Goal: Task Accomplishment & Management: Manage account settings

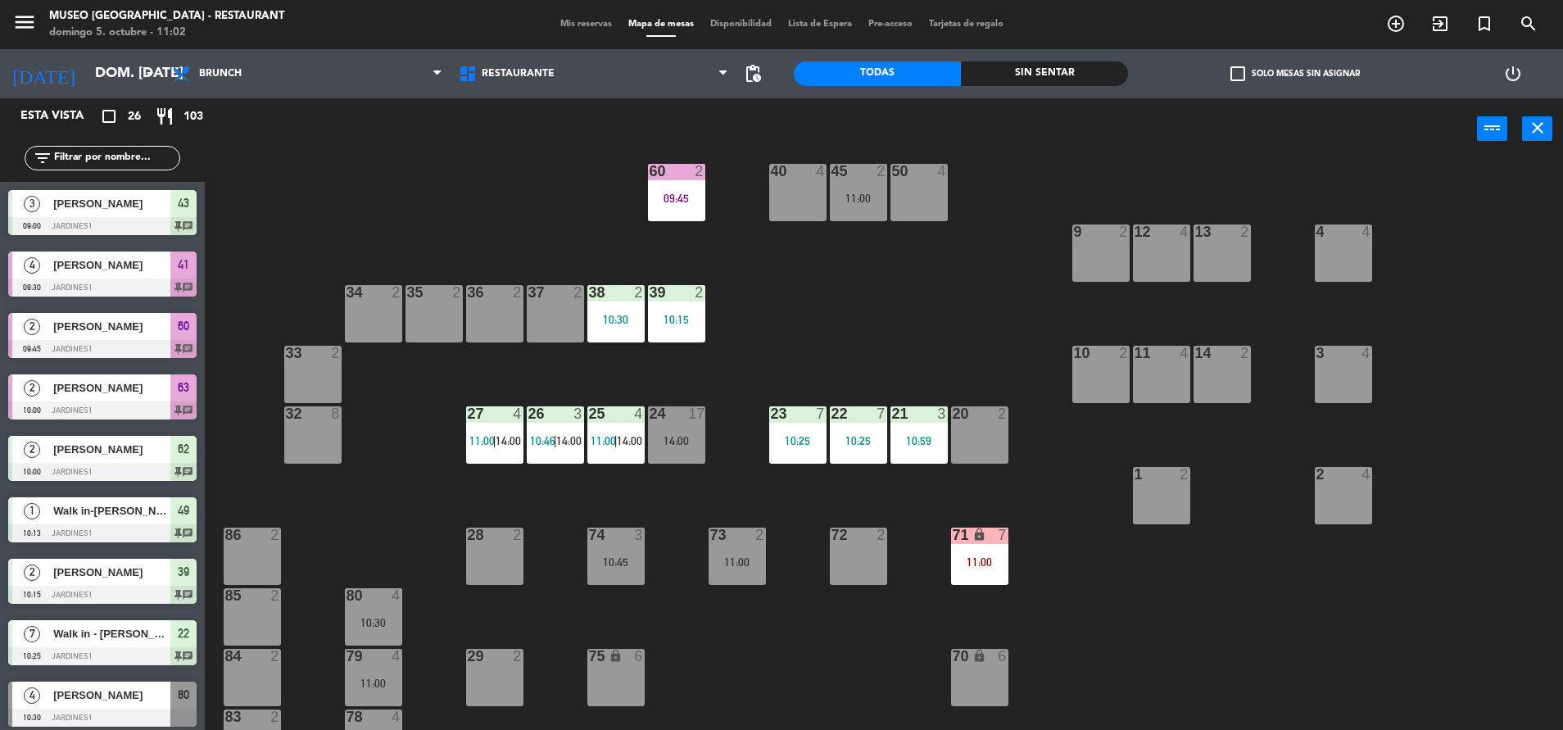
scroll to position [280, 0]
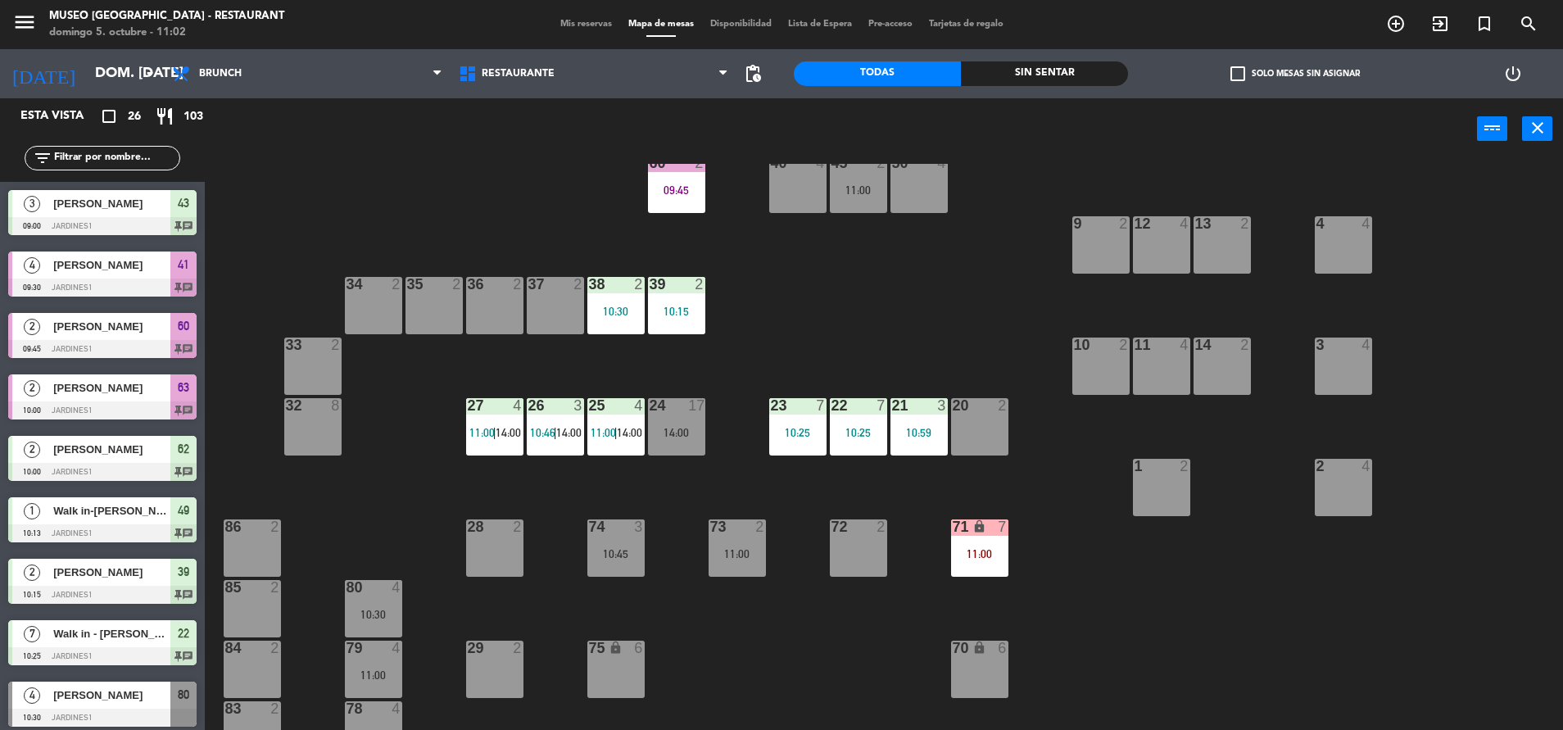
click at [668, 401] on div at bounding box center [676, 405] width 27 height 15
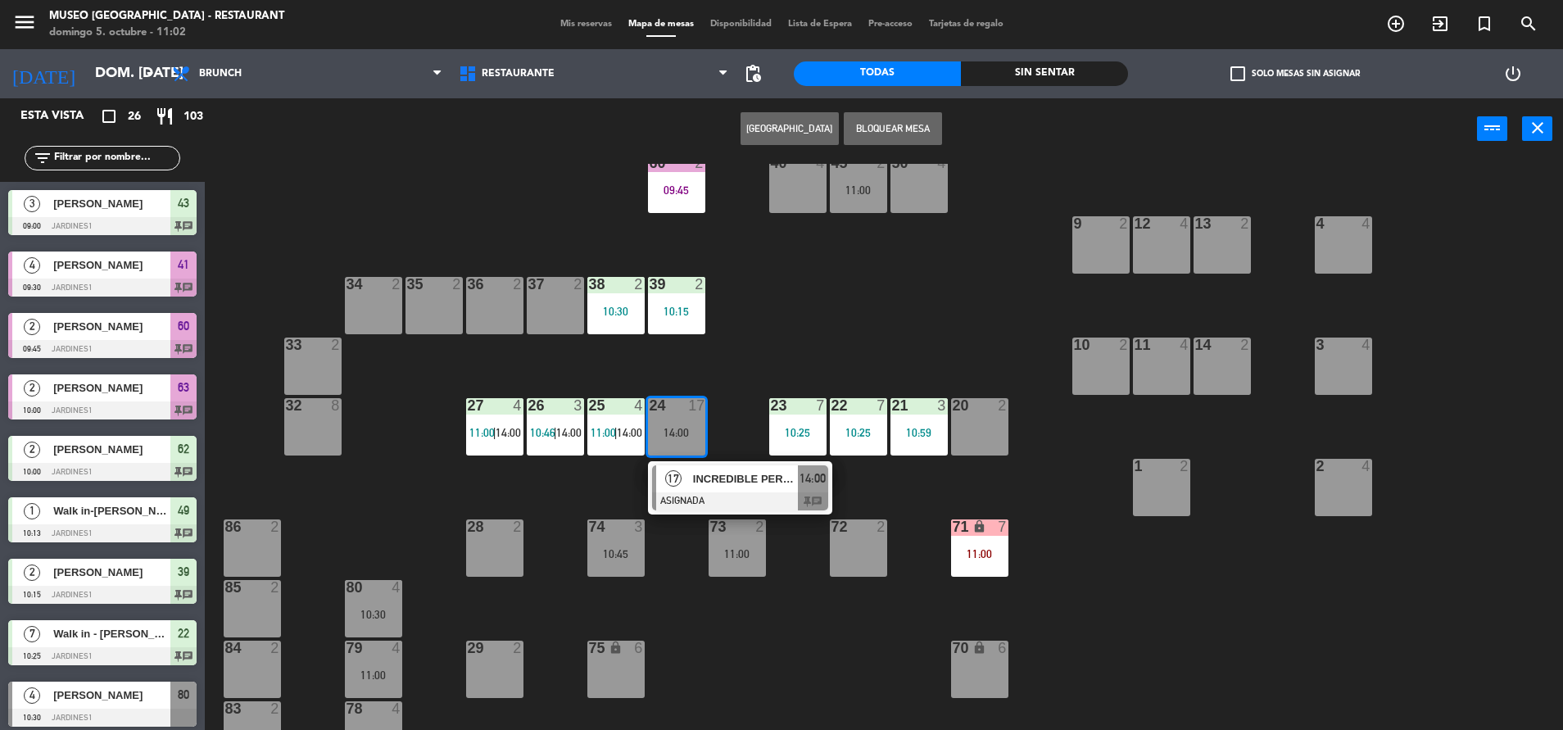
click at [701, 657] on div "44 4 11:00 49 1 10:13 54 5 10:45 64 2 48 2 53 4 10:30 63 2 10:00 43 3 09:00 62 …" at bounding box center [891, 449] width 1343 height 570
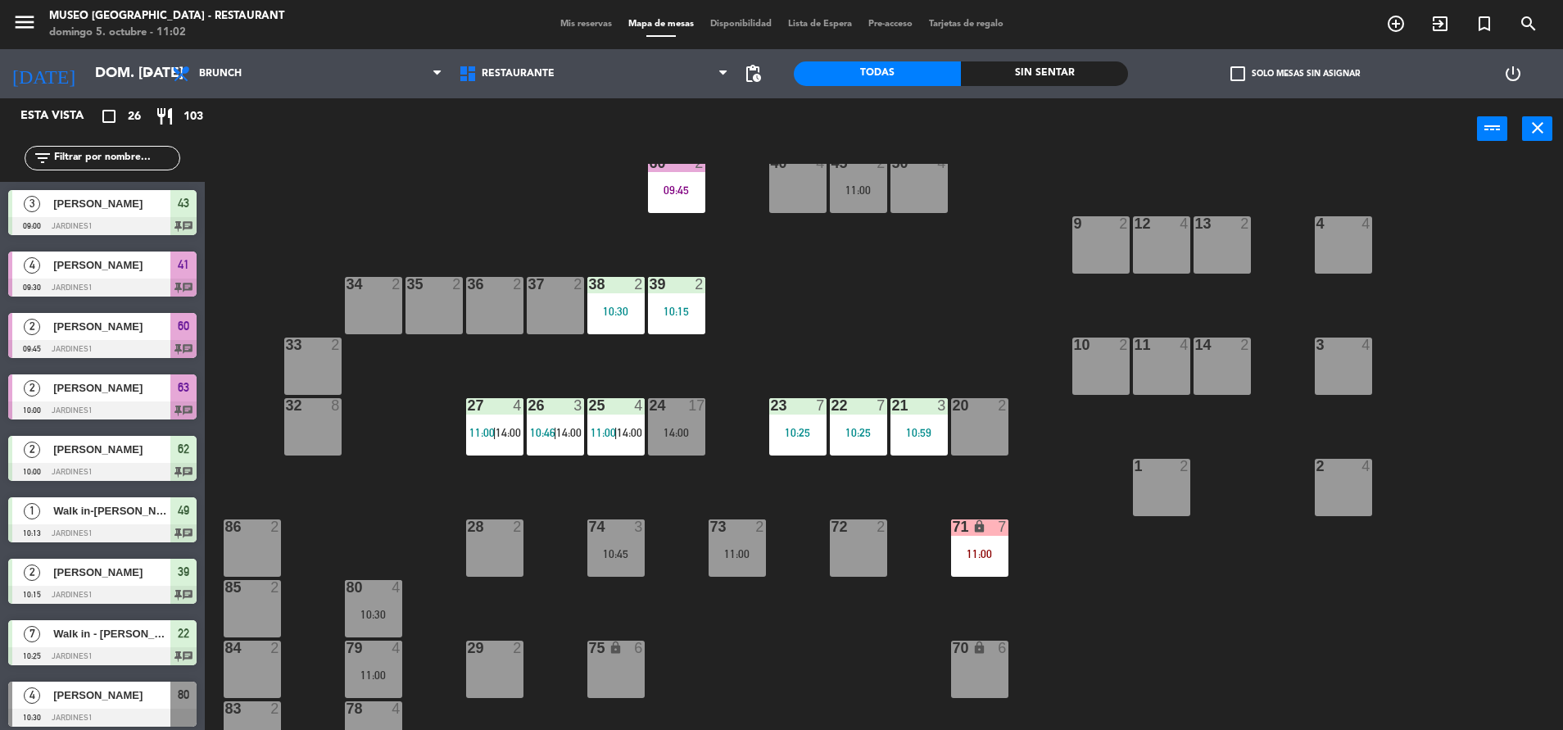
scroll to position [525, 0]
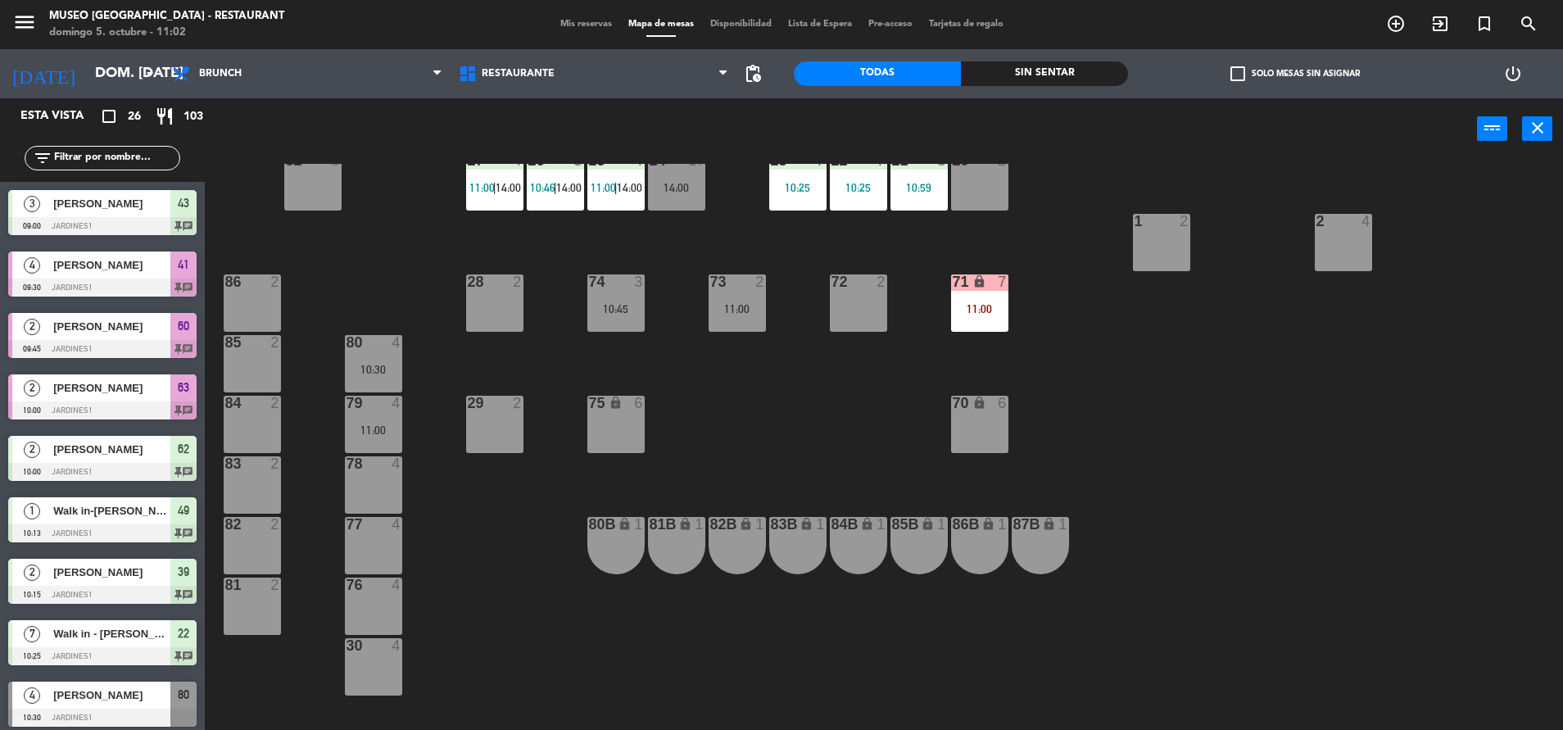
click at [365, 381] on div "80 4 10:30" at bounding box center [373, 363] width 57 height 57
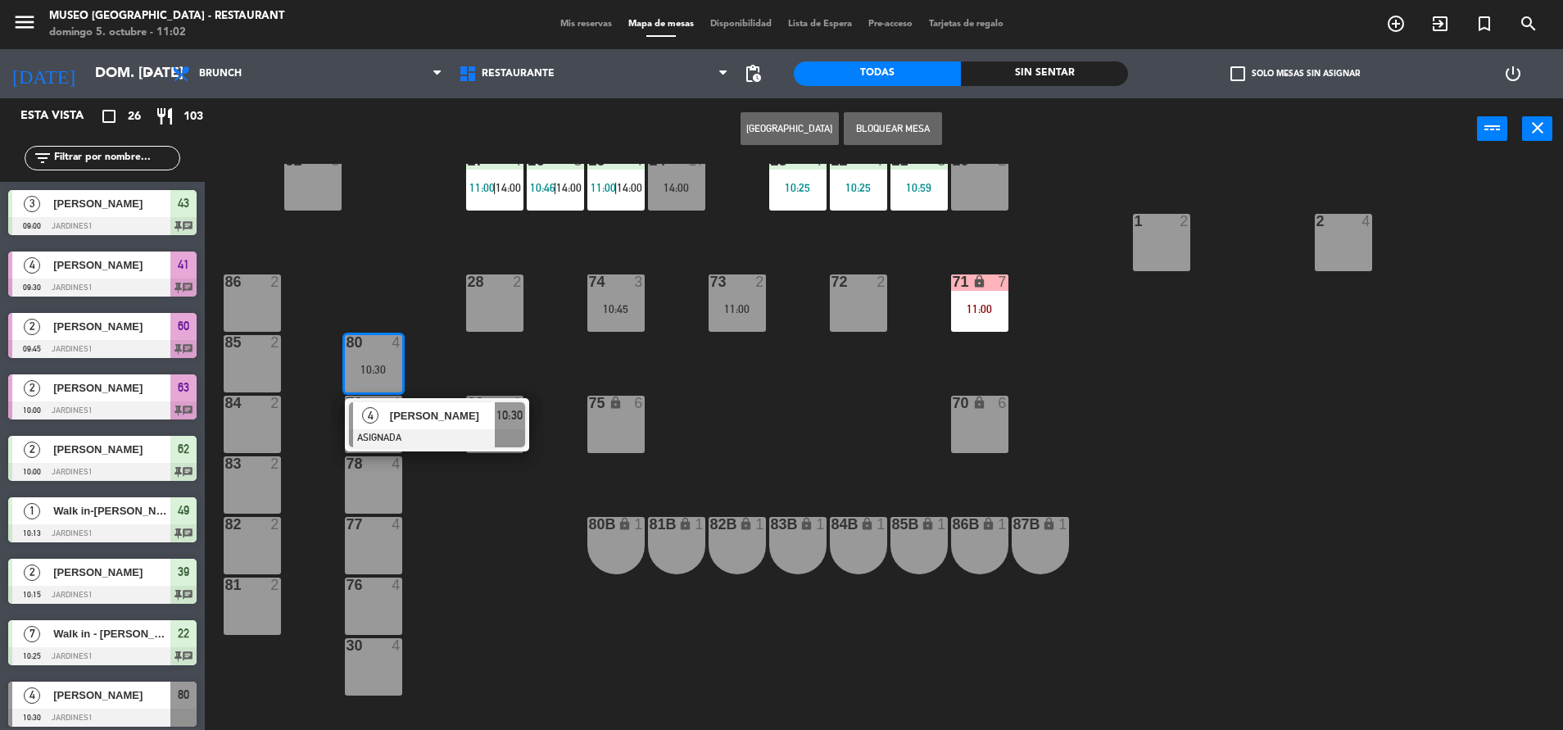
click at [454, 426] on div "[PERSON_NAME]" at bounding box center [441, 415] width 107 height 27
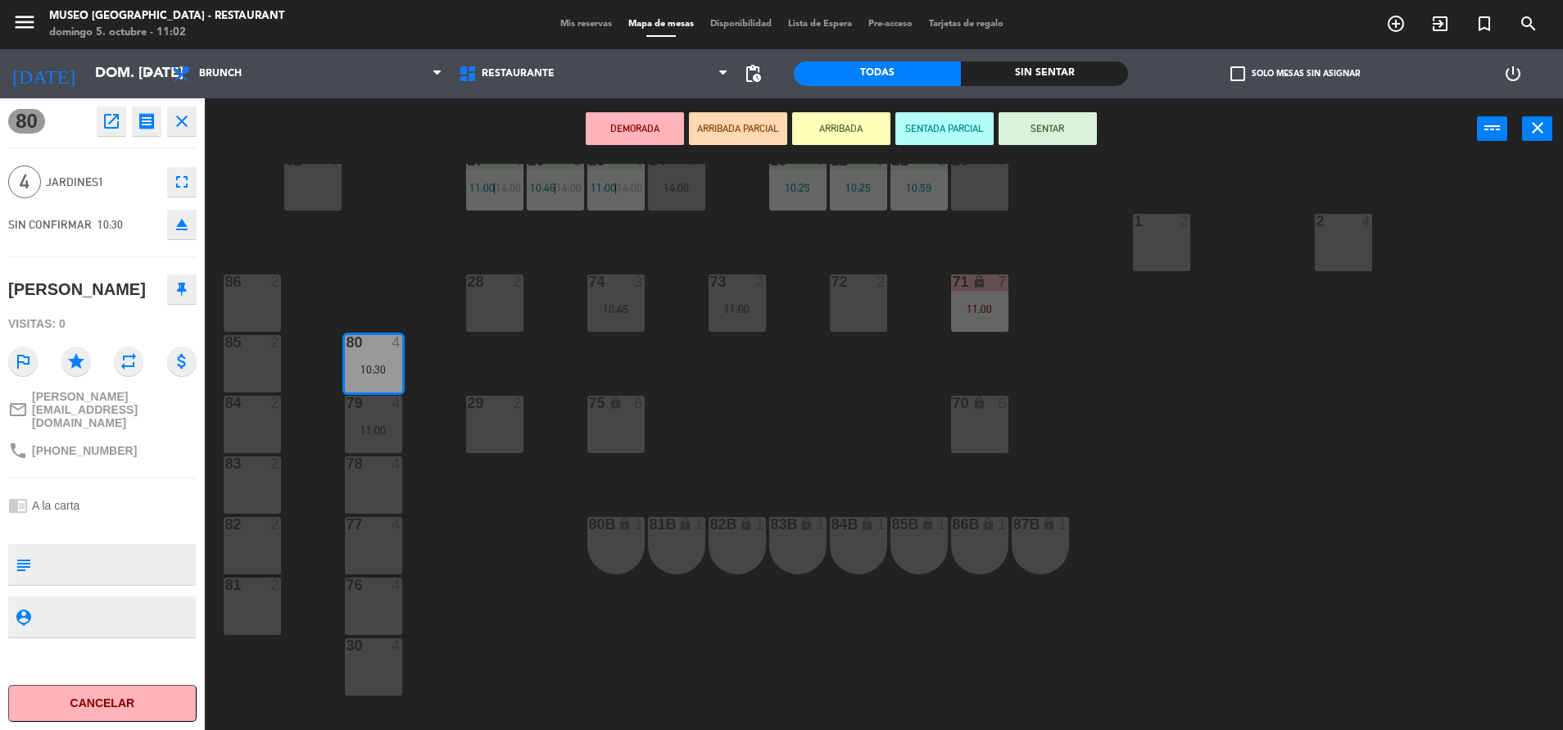
click at [109, 124] on icon "open_in_new" at bounding box center [112, 121] width 20 height 20
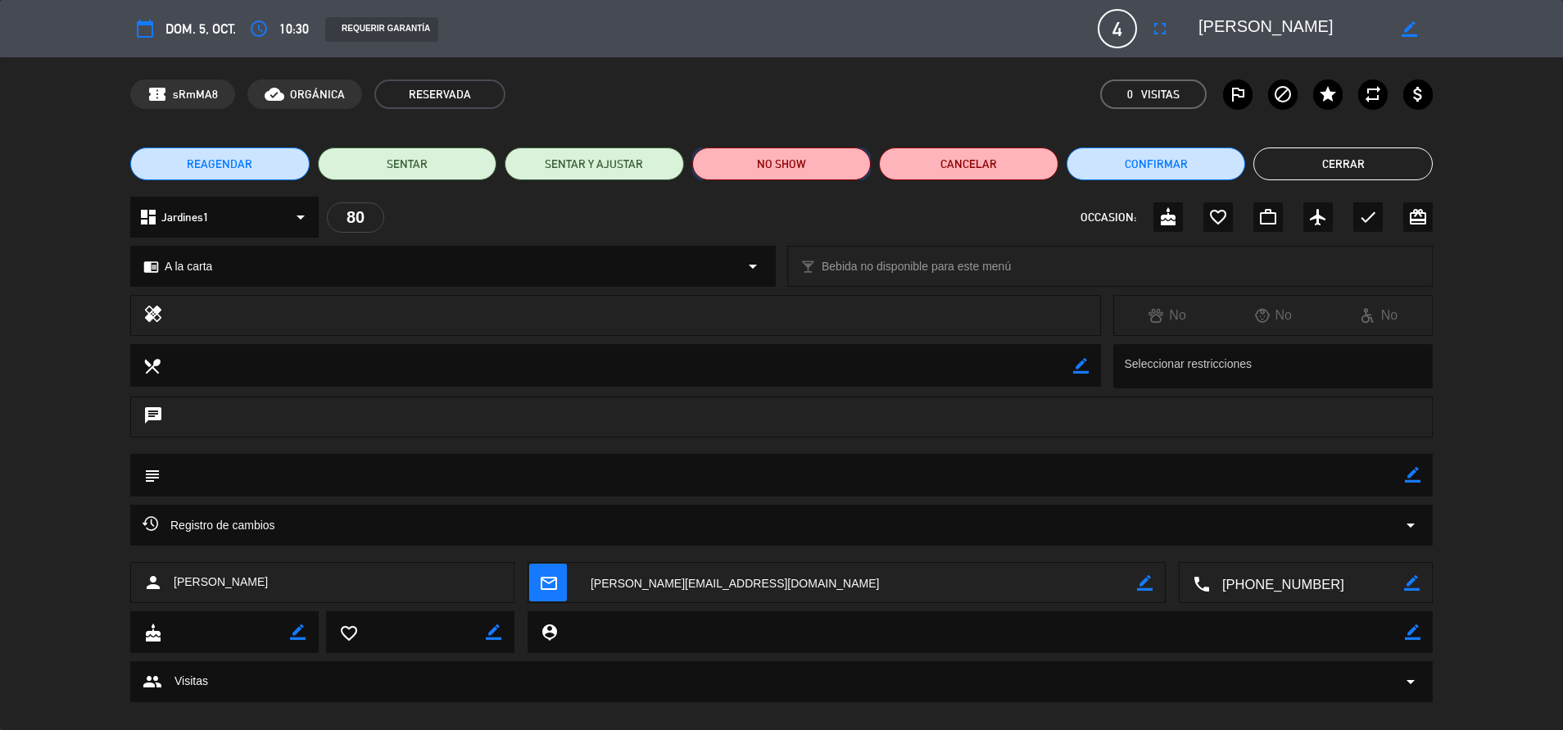
click at [830, 177] on button "NO SHOW" at bounding box center [781, 163] width 179 height 33
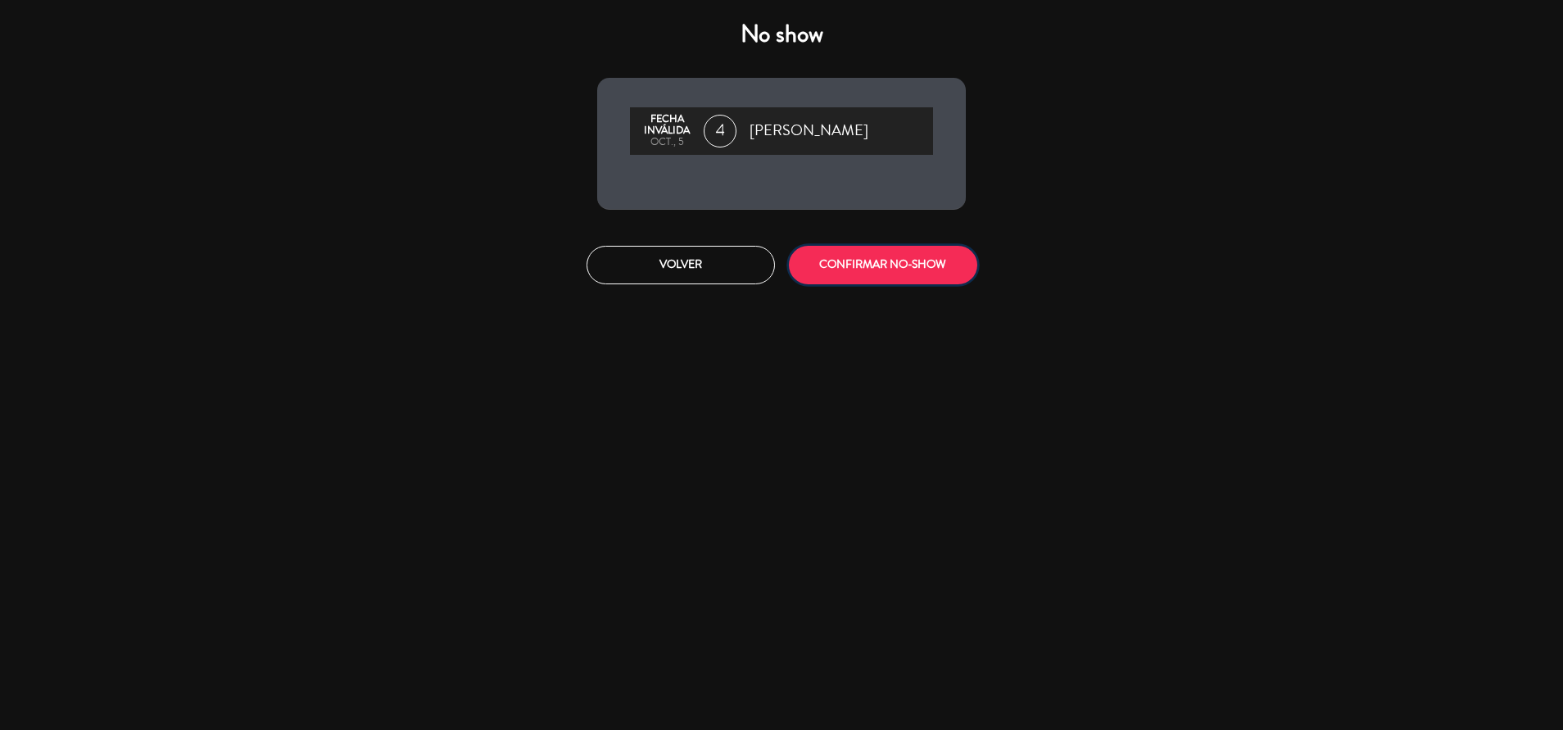
click at [908, 270] on button "CONFIRMAR NO-SHOW" at bounding box center [883, 265] width 188 height 39
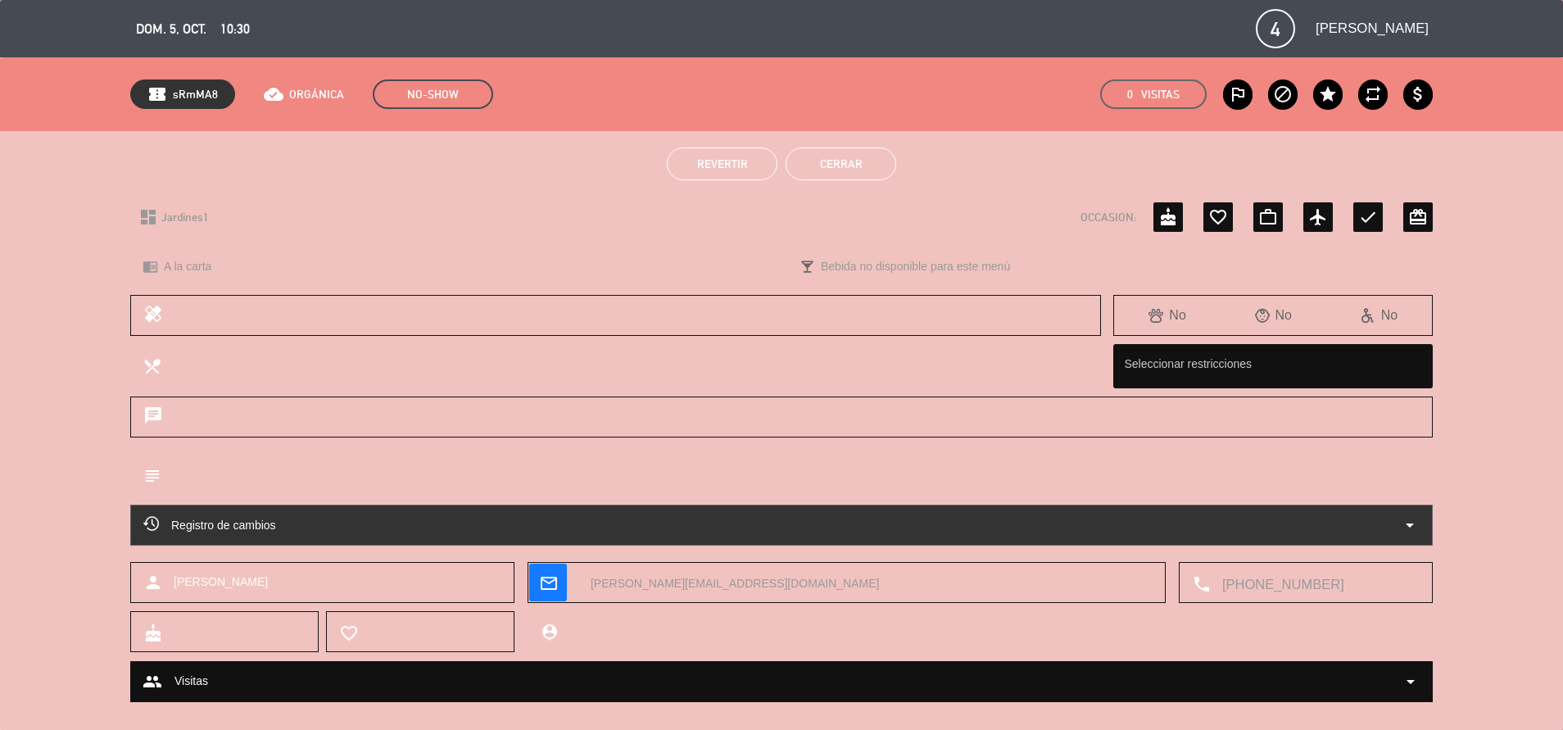
click at [866, 175] on button "Cerrar" at bounding box center [841, 163] width 111 height 33
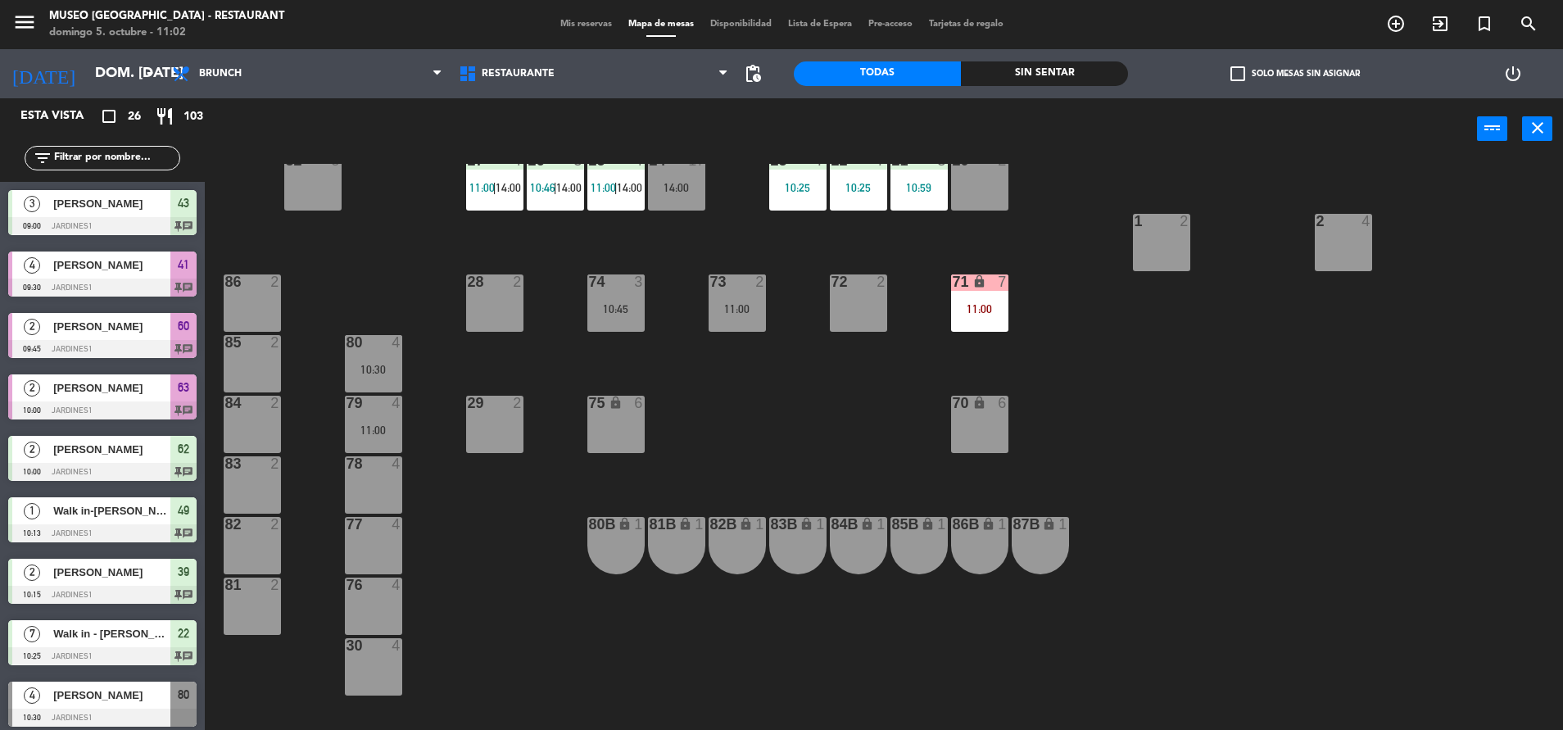
scroll to position [4, 0]
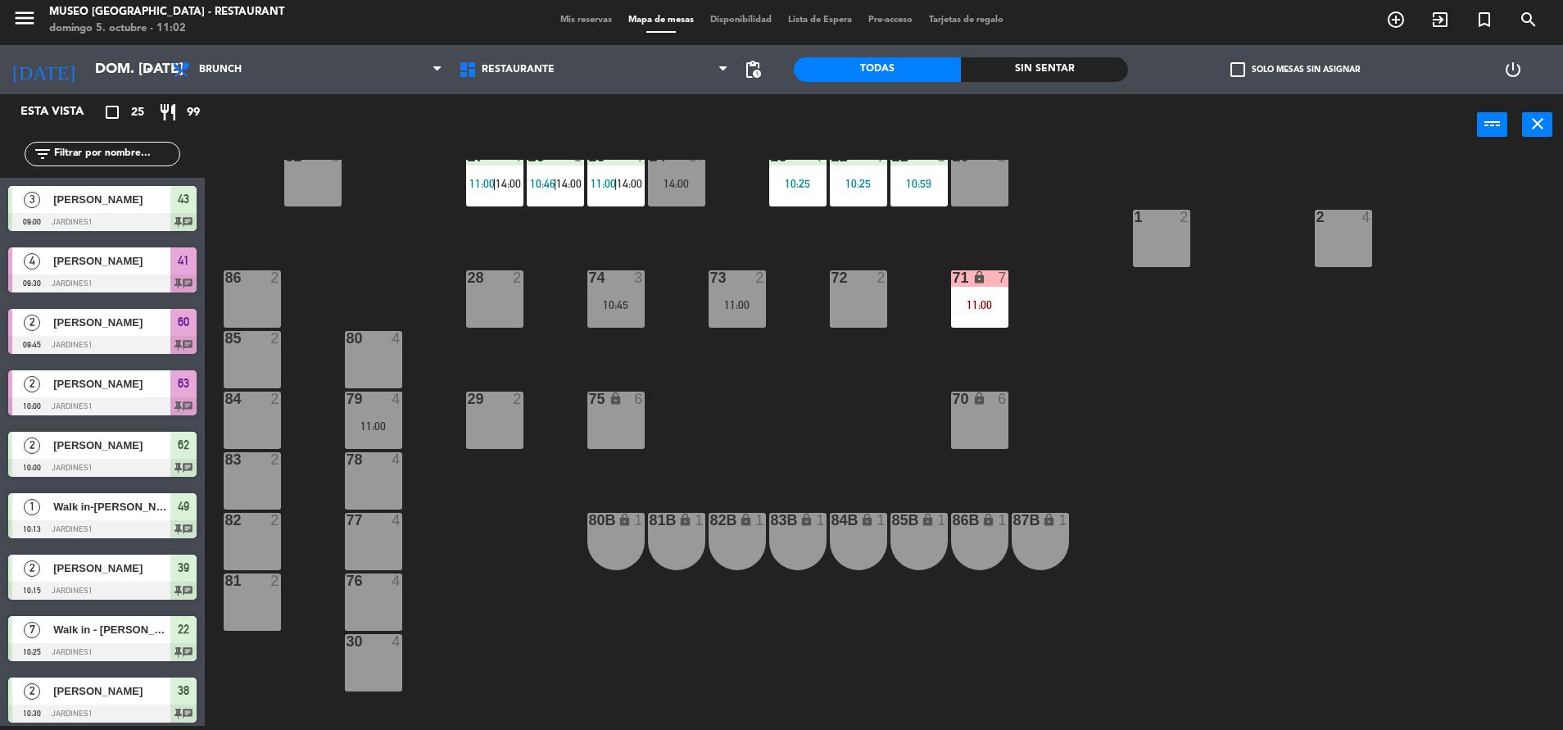
click at [641, 314] on div "74 3 10:45" at bounding box center [615, 298] width 57 height 57
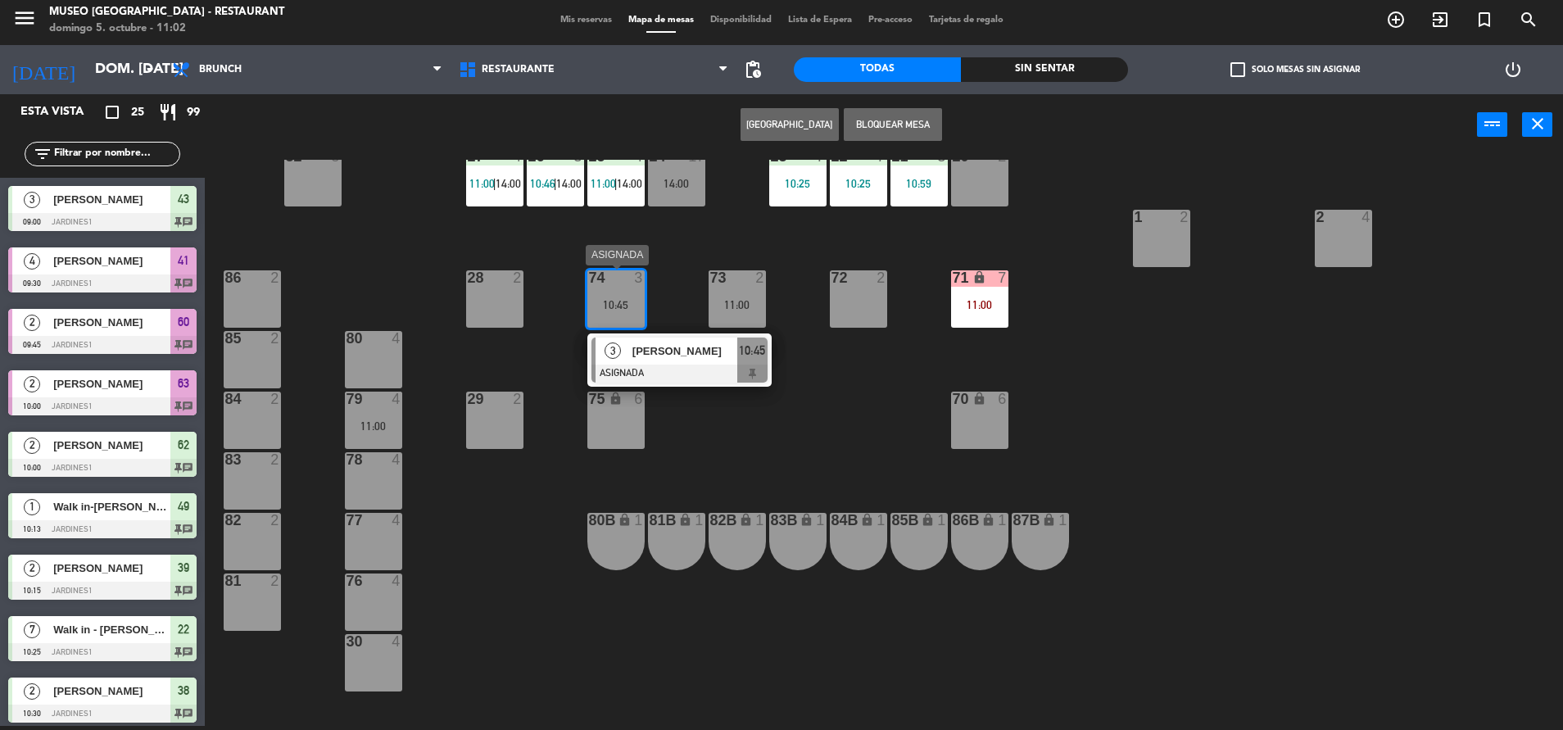
click at [673, 362] on div "[PERSON_NAME]" at bounding box center [684, 351] width 107 height 27
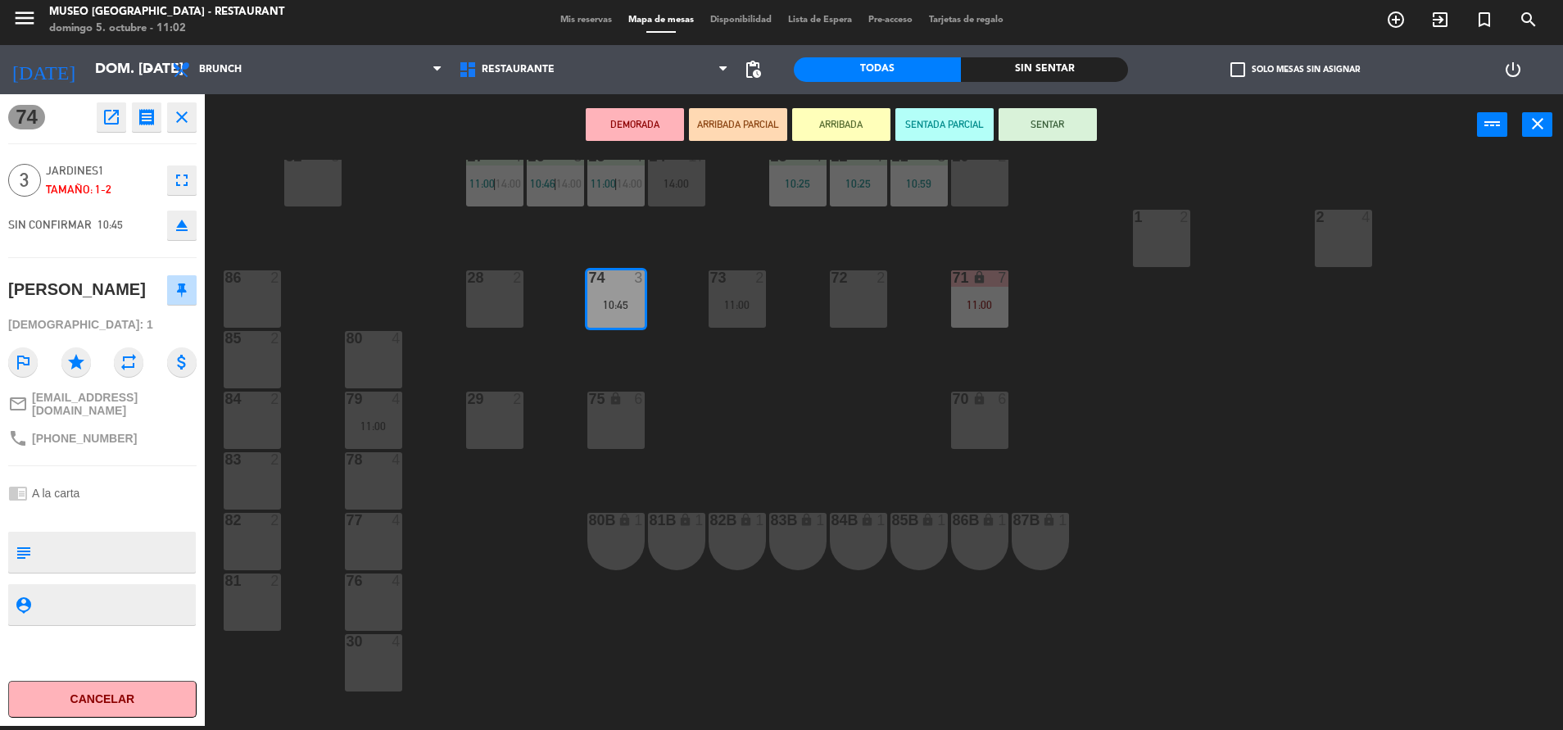
click at [99, 122] on button "open_in_new" at bounding box center [111, 116] width 29 height 29
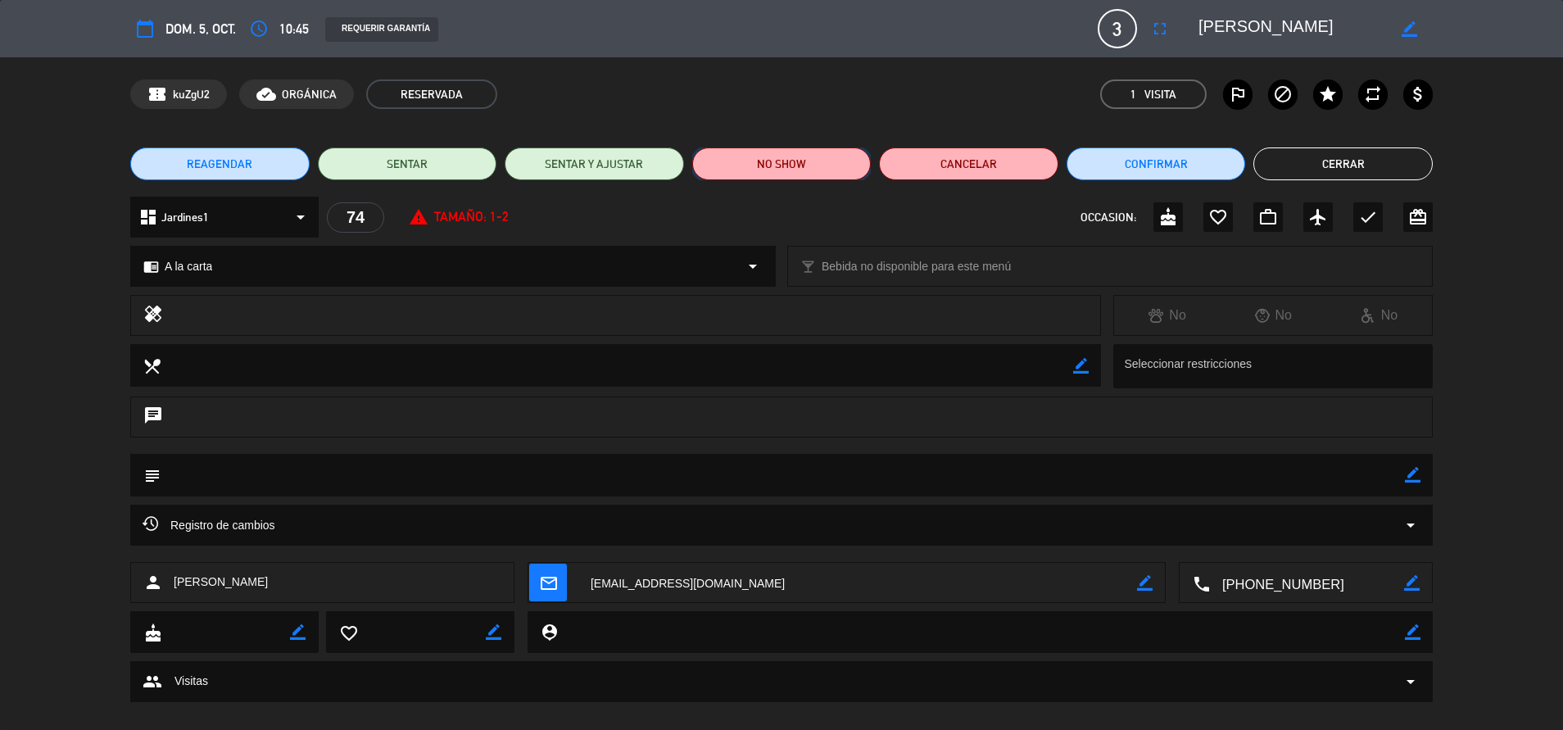
click at [836, 171] on button "NO SHOW" at bounding box center [781, 163] width 179 height 33
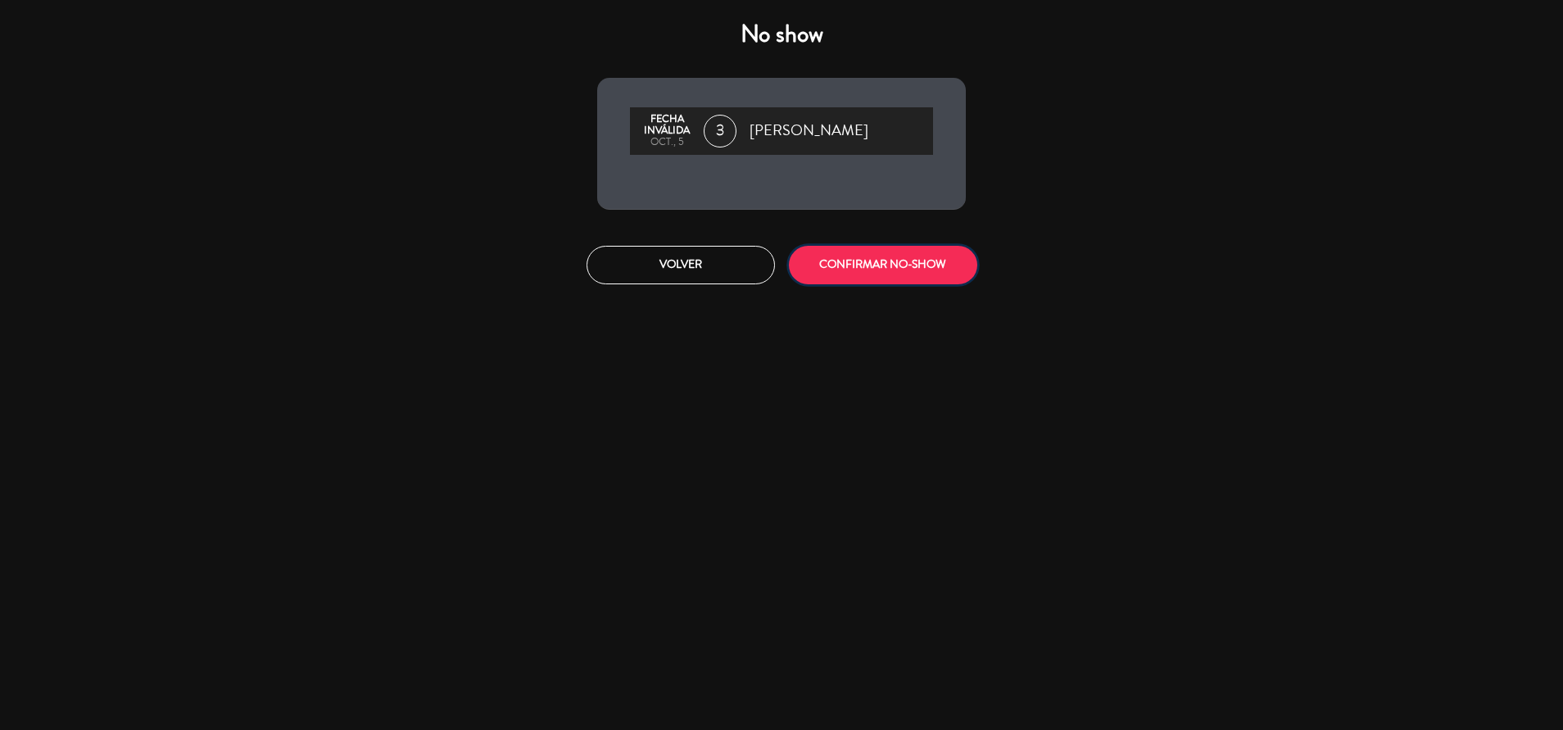
click at [905, 252] on button "CONFIRMAR NO-SHOW" at bounding box center [883, 265] width 188 height 39
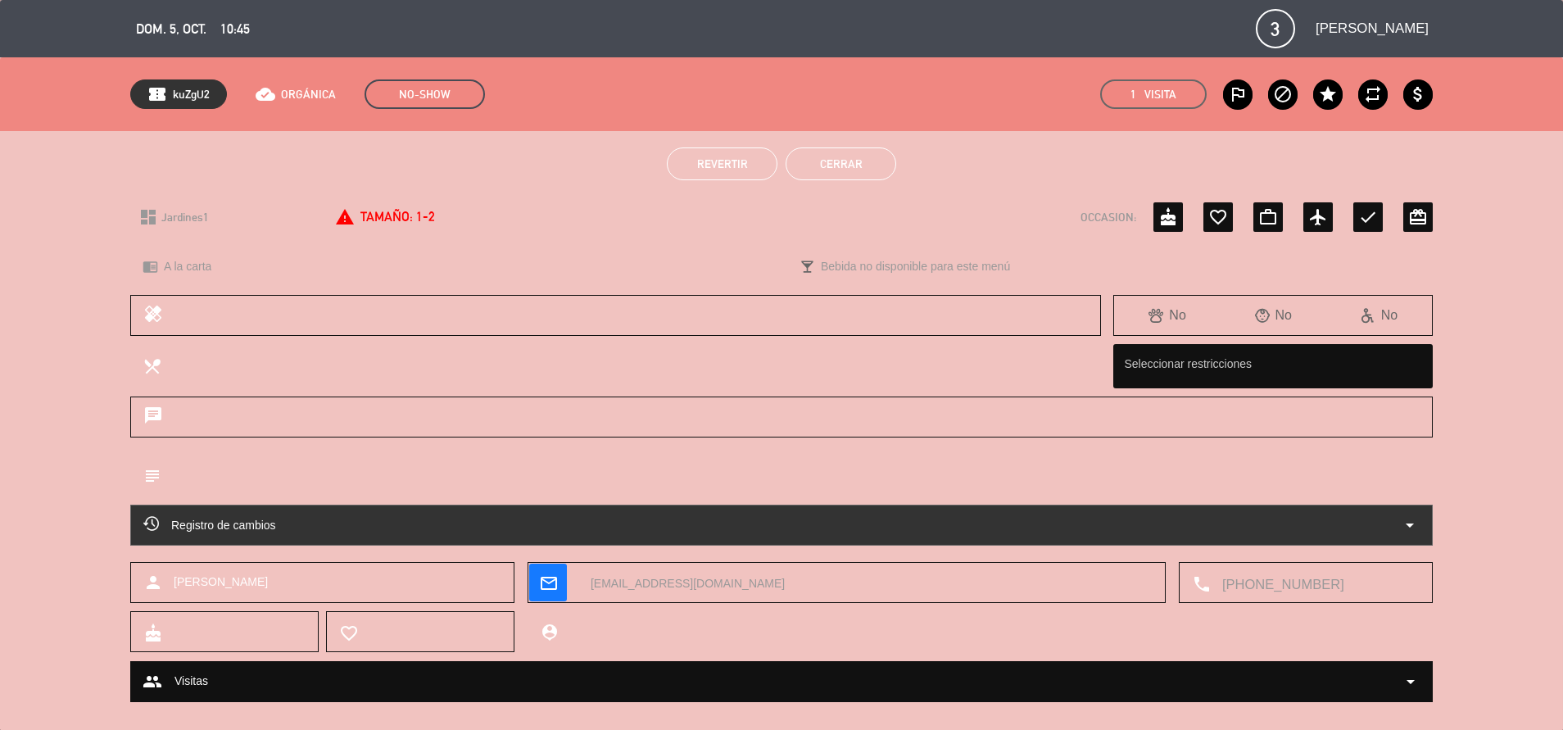
click at [867, 165] on button "Cerrar" at bounding box center [841, 163] width 111 height 33
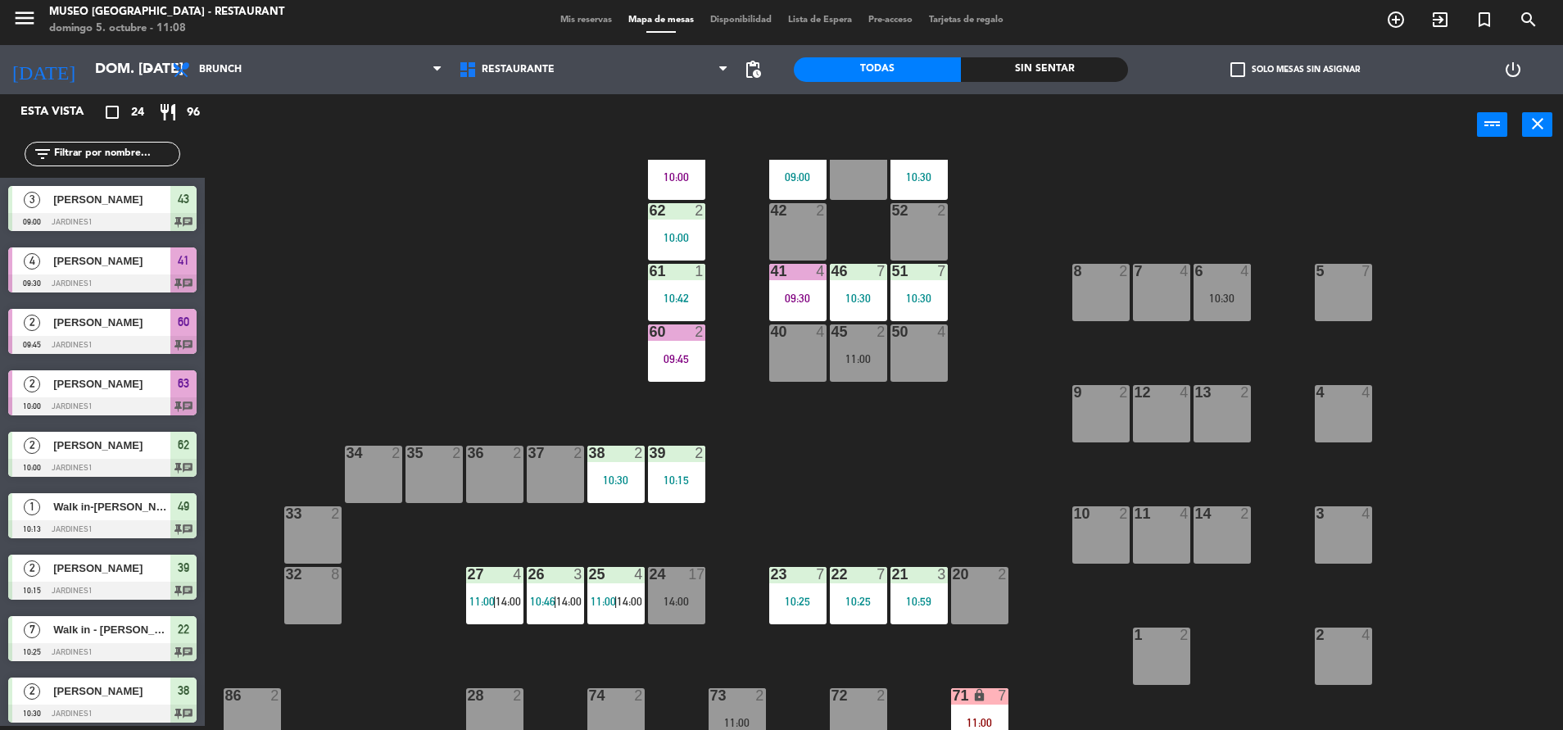
scroll to position [108, 0]
click at [677, 623] on div "24 17 14:00" at bounding box center [676, 594] width 57 height 57
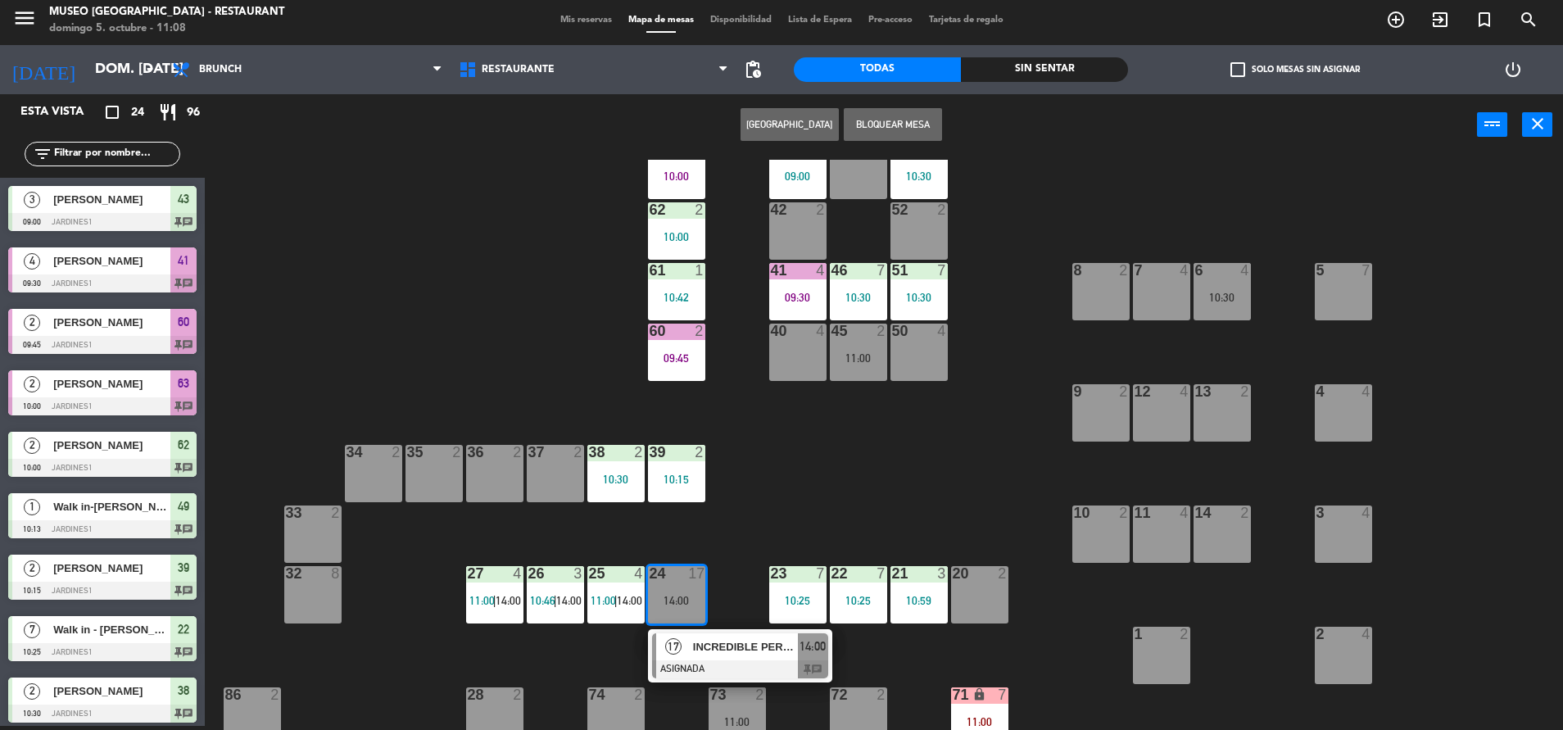
click at [708, 657] on div "INCREDIBLE PERU SAC" at bounding box center [744, 646] width 107 height 27
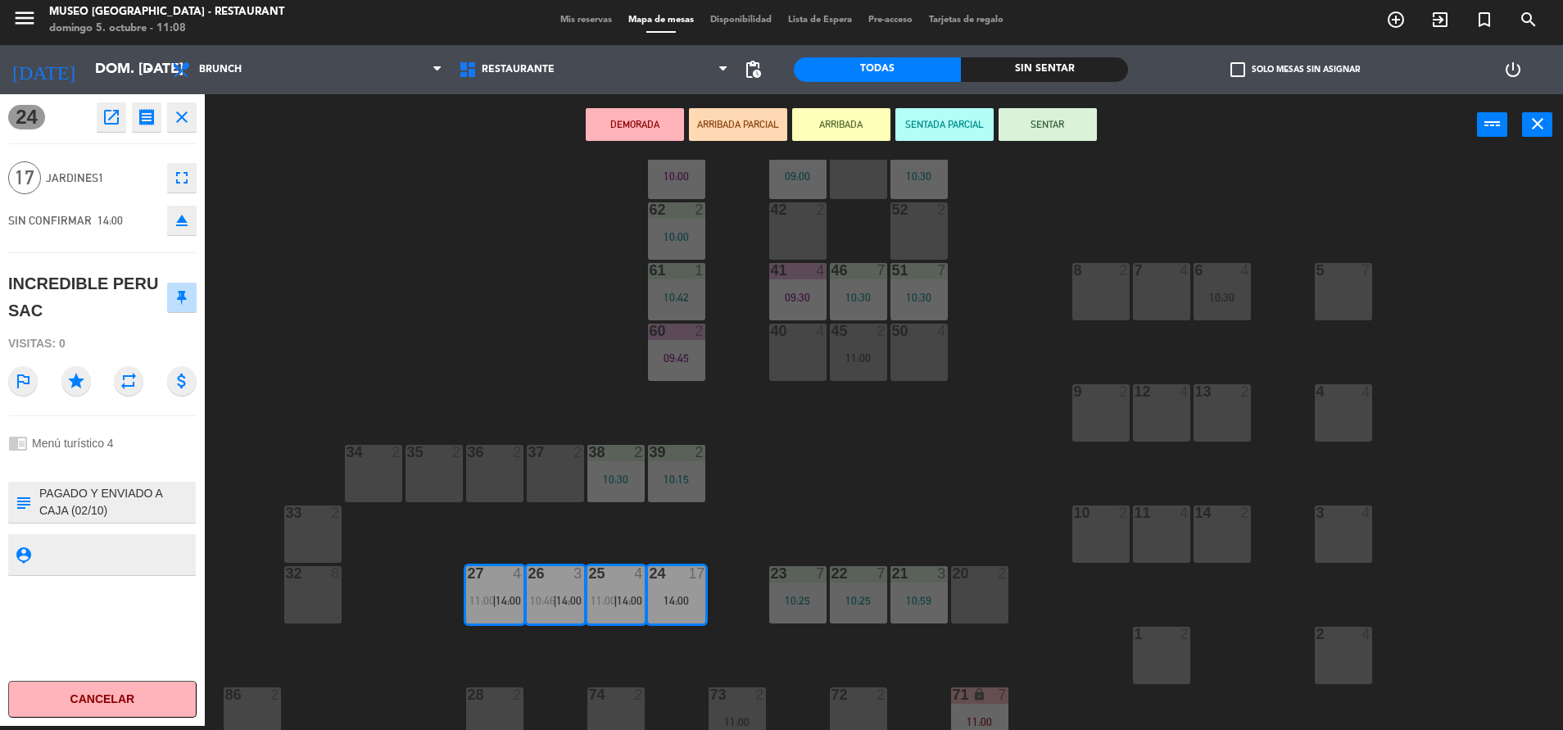
click at [179, 219] on icon "eject" at bounding box center [182, 221] width 20 height 20
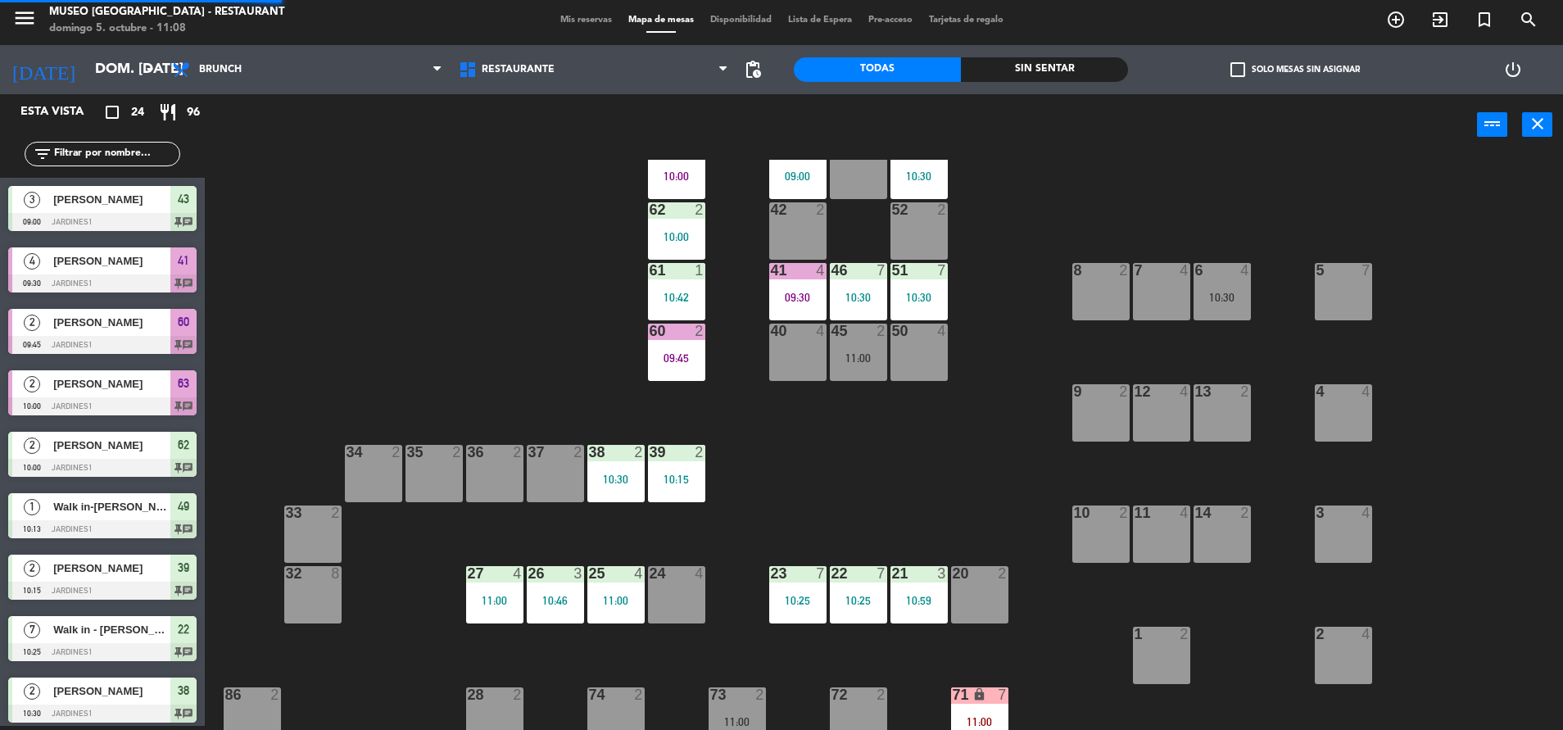
scroll to position [462, 0]
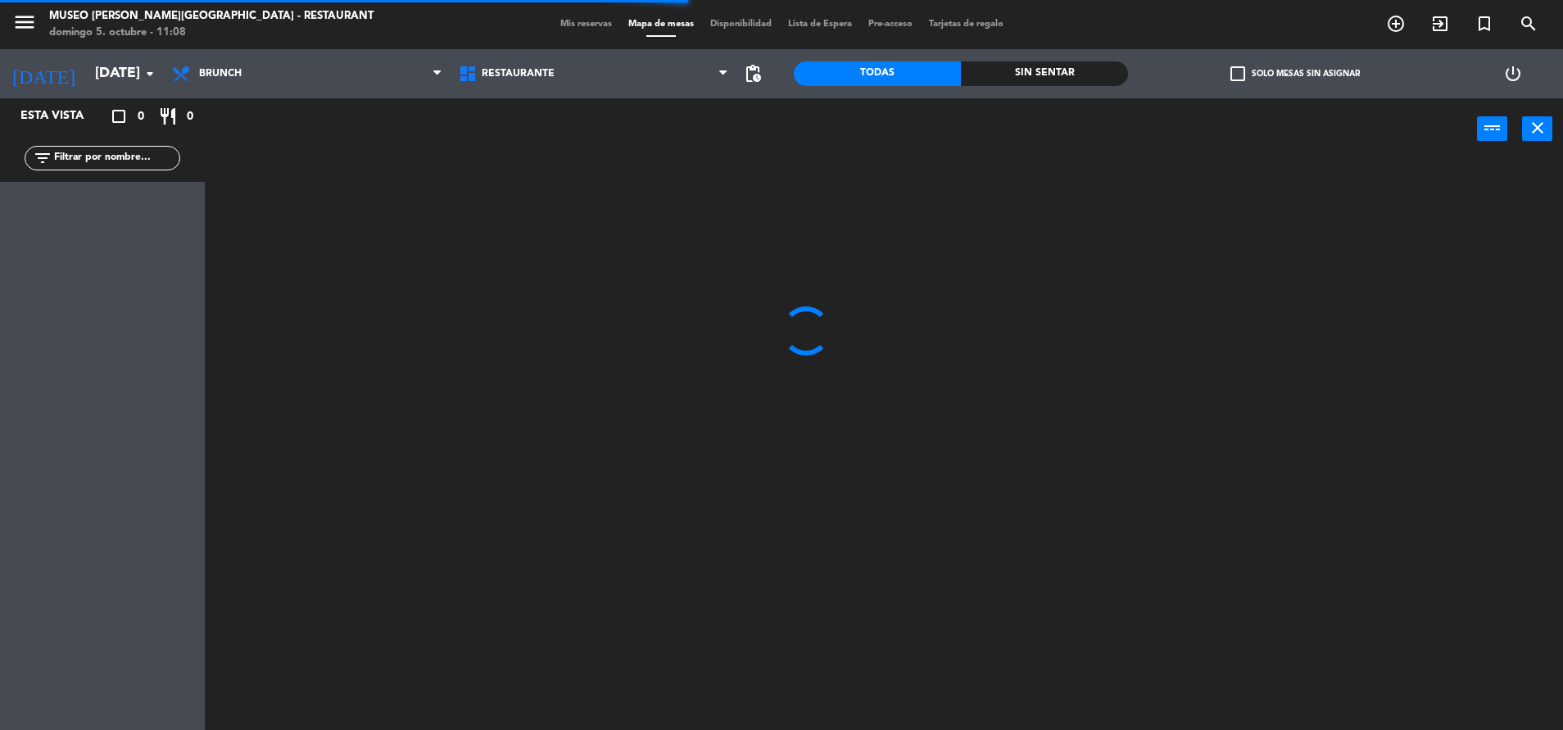
click at [335, 54] on div "Brunch Almuerzo Cena Brunch Brunch Almuerzo Cena" at bounding box center [307, 73] width 287 height 49
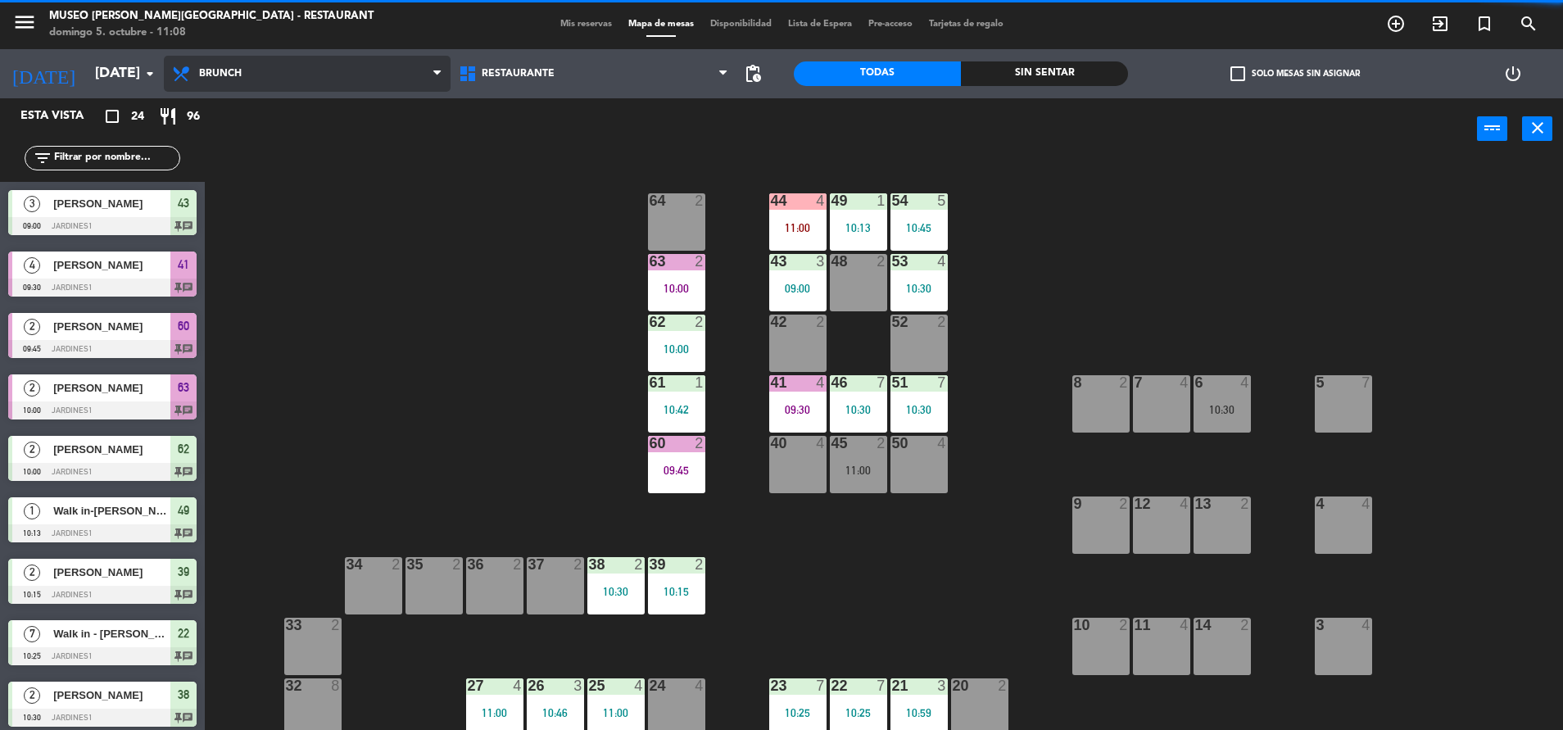
click at [335, 61] on span "Brunch" at bounding box center [307, 74] width 287 height 36
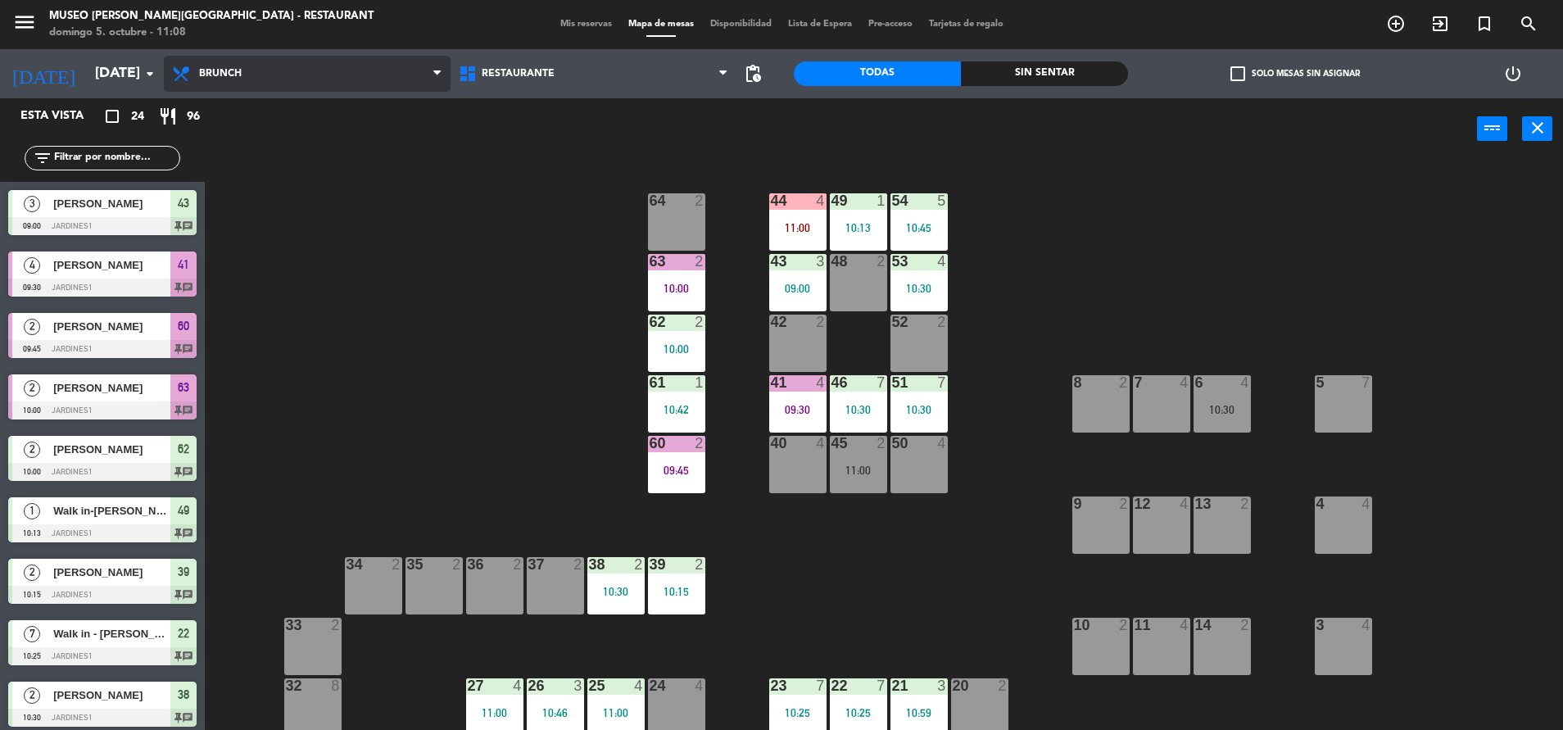
click at [335, 101] on ng-component "menu Museo Larco Café - Restaurant domingo 5. octubre - 11:08 Mis reservas Mapa…" at bounding box center [781, 367] width 1563 height 734
click at [1238, 67] on span "check_box_outline_blank" at bounding box center [1238, 73] width 15 height 15
click at [1295, 74] on input "check_box_outline_blank Solo mesas sin asignar" at bounding box center [1295, 74] width 0 height 0
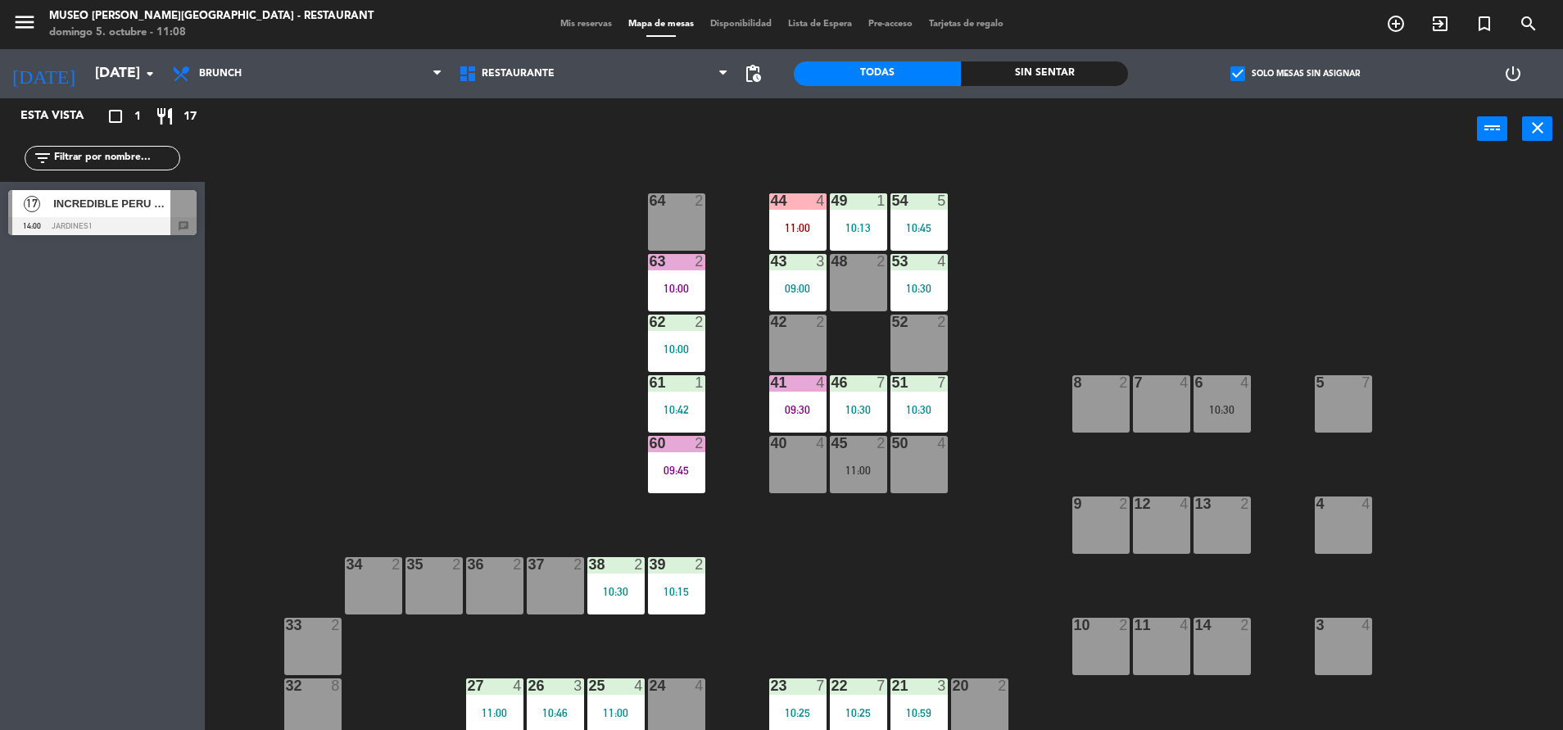
click at [1238, 67] on span "check_box" at bounding box center [1238, 73] width 15 height 15
click at [1295, 74] on input "check_box Solo mesas sin asignar" at bounding box center [1295, 74] width 0 height 0
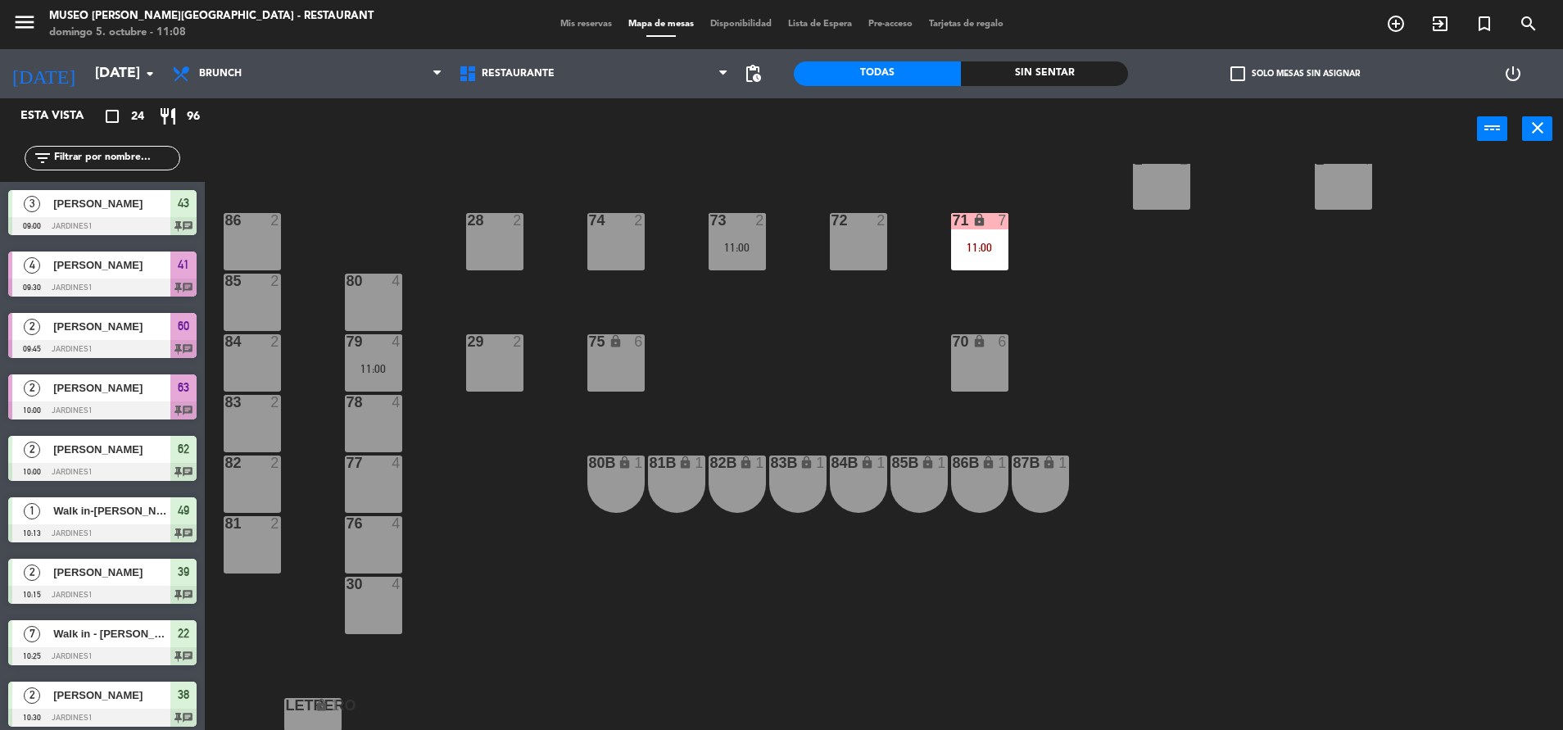
scroll to position [608, 0]
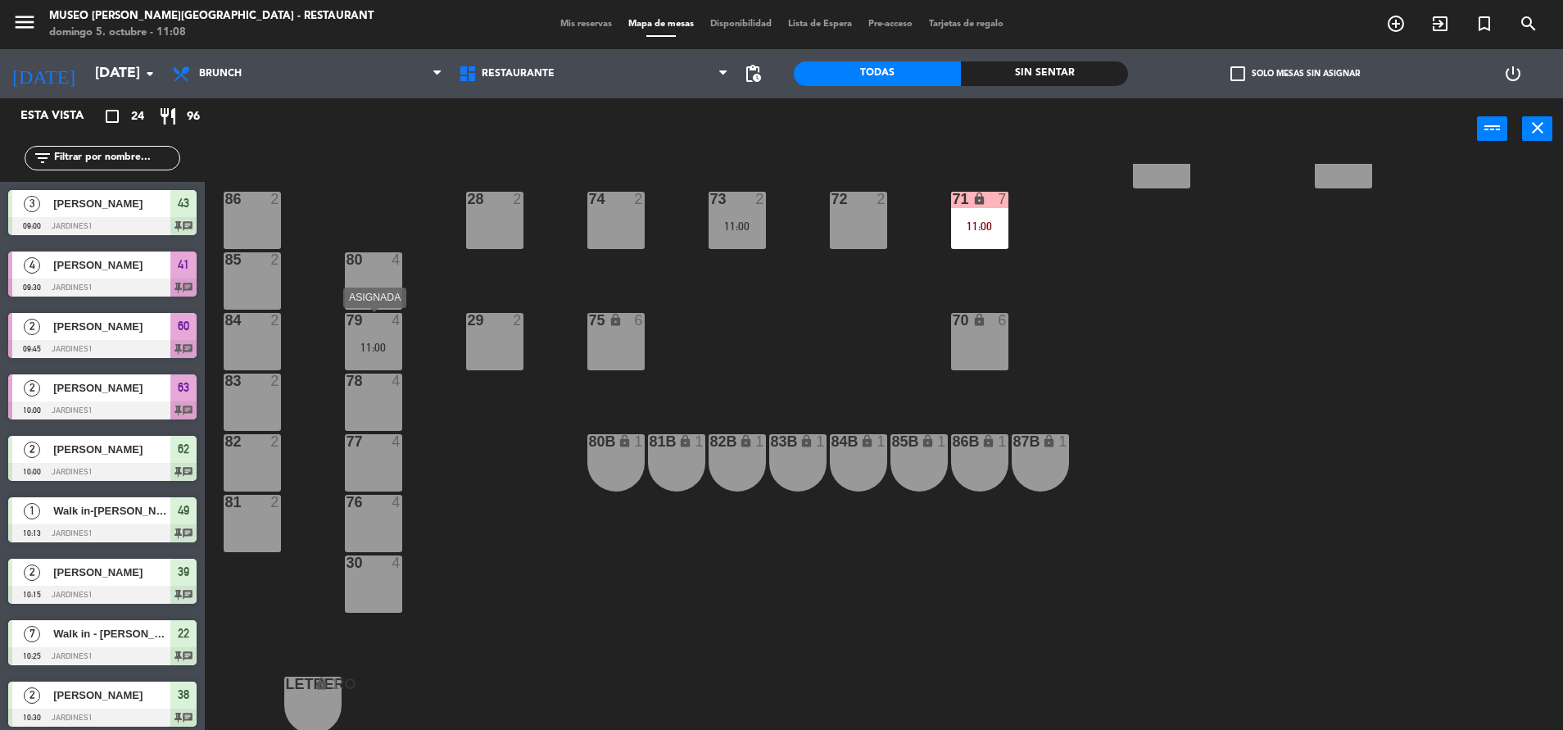
click at [381, 343] on div "11:00" at bounding box center [373, 347] width 57 height 11
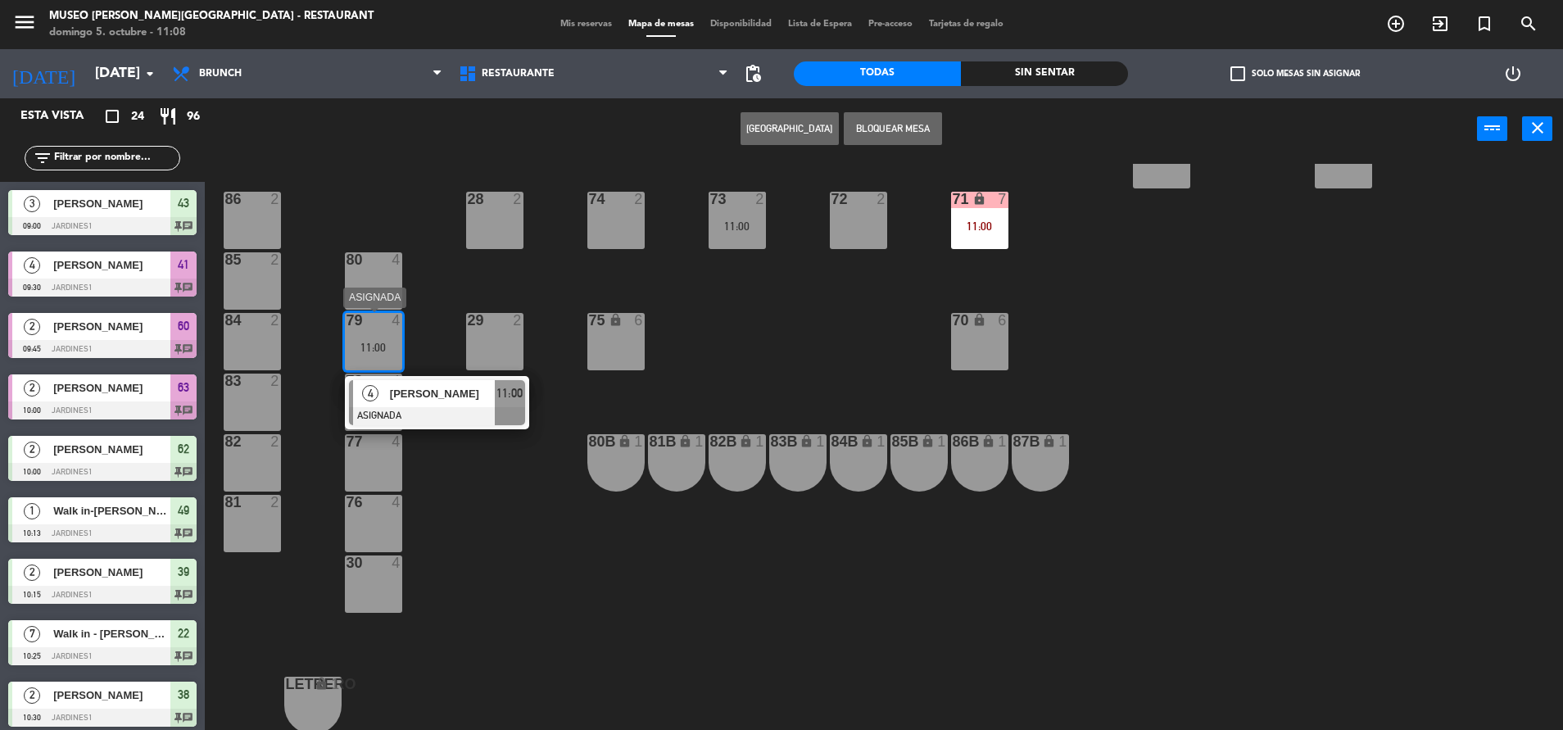
click at [424, 395] on span "[PERSON_NAME]" at bounding box center [442, 393] width 105 height 17
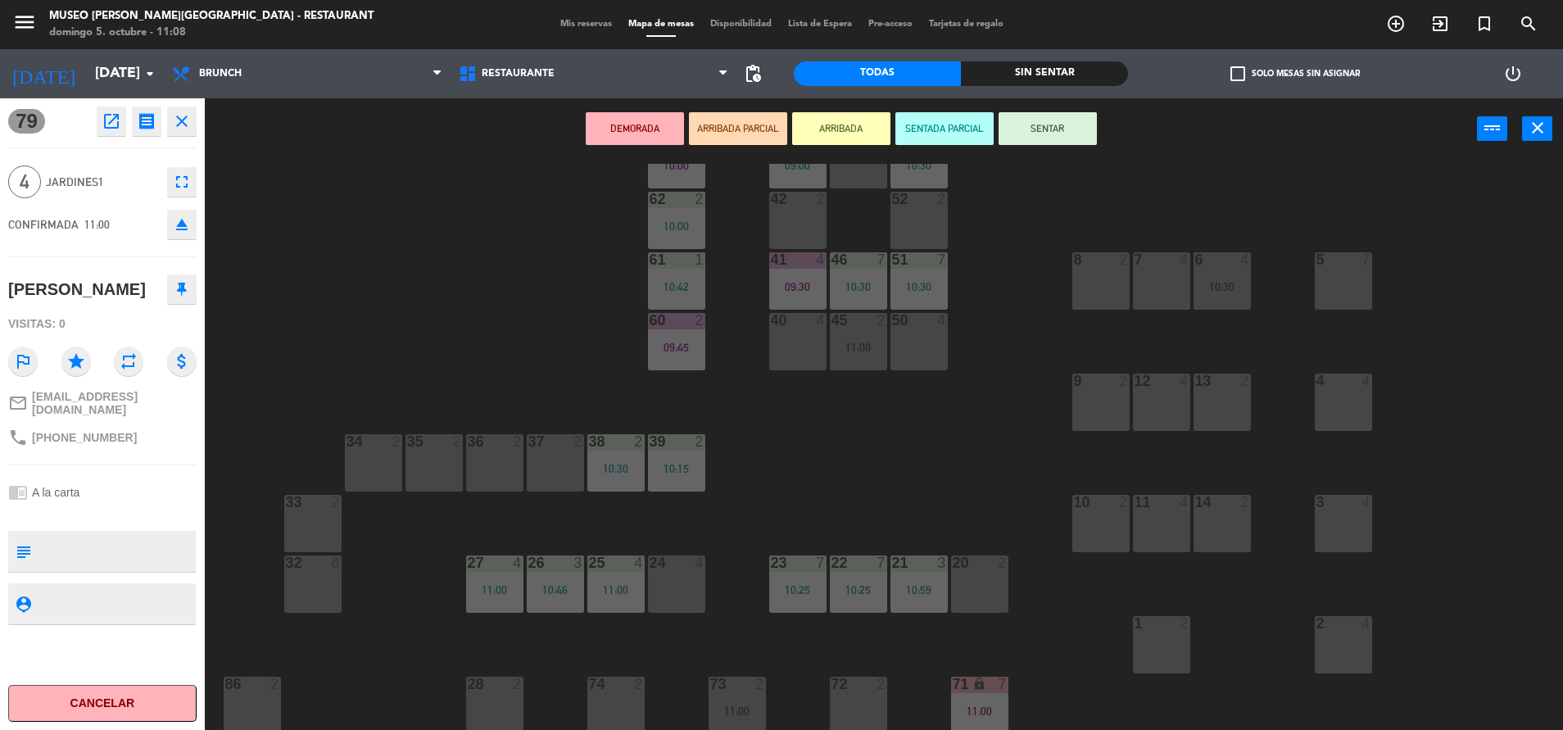
scroll to position [120, 0]
click at [669, 598] on div "24 4" at bounding box center [676, 586] width 57 height 57
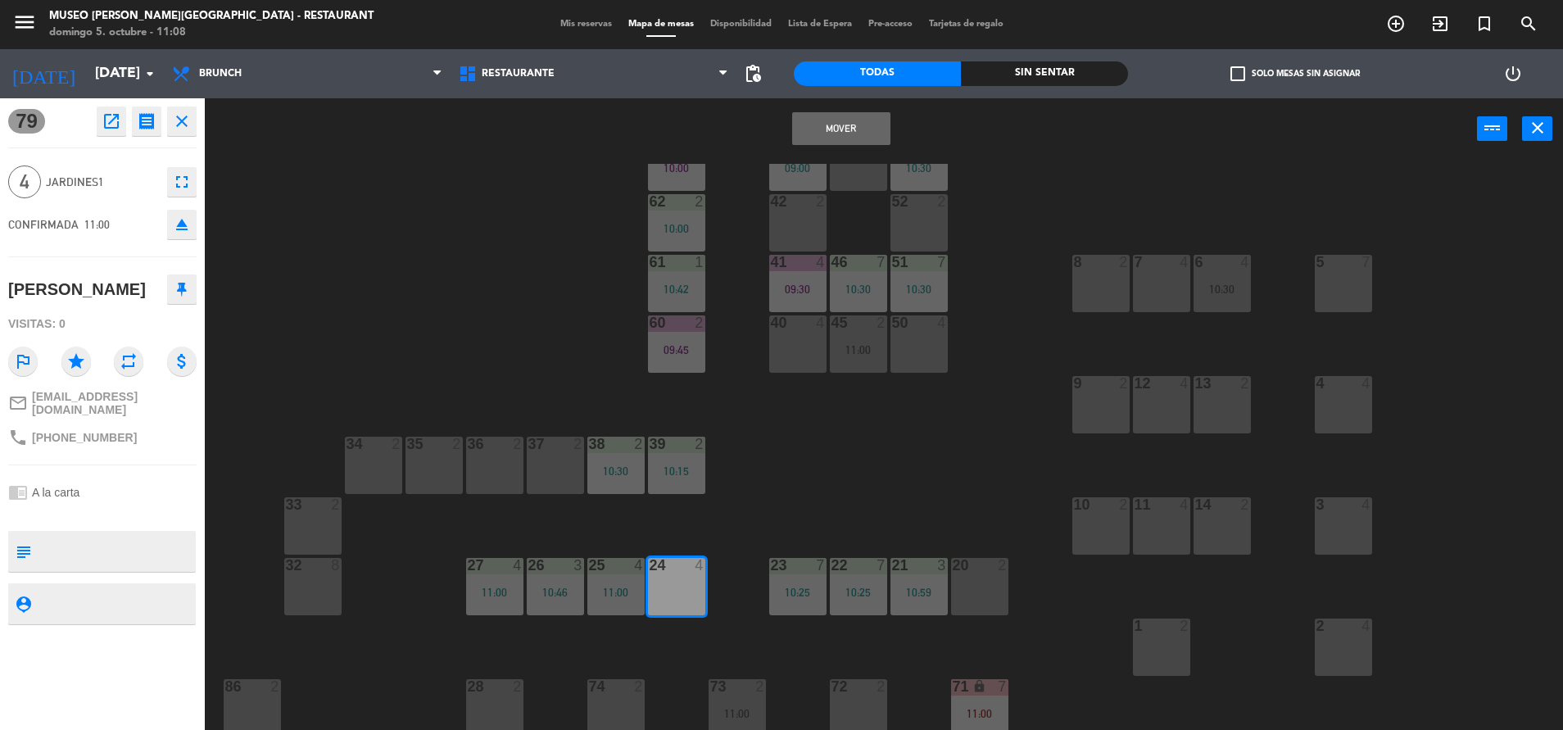
click at [860, 136] on button "Mover" at bounding box center [841, 128] width 98 height 33
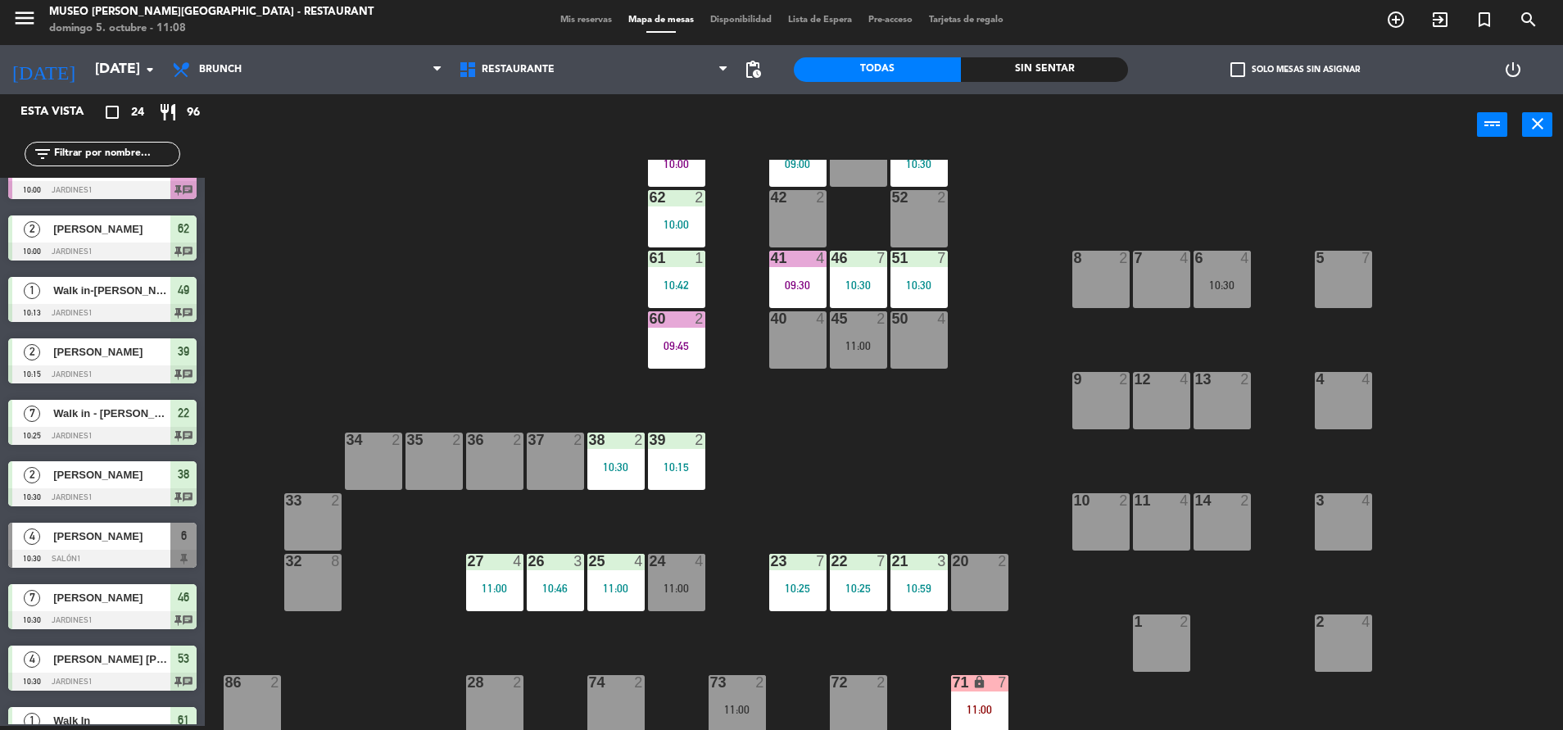
scroll to position [0, 0]
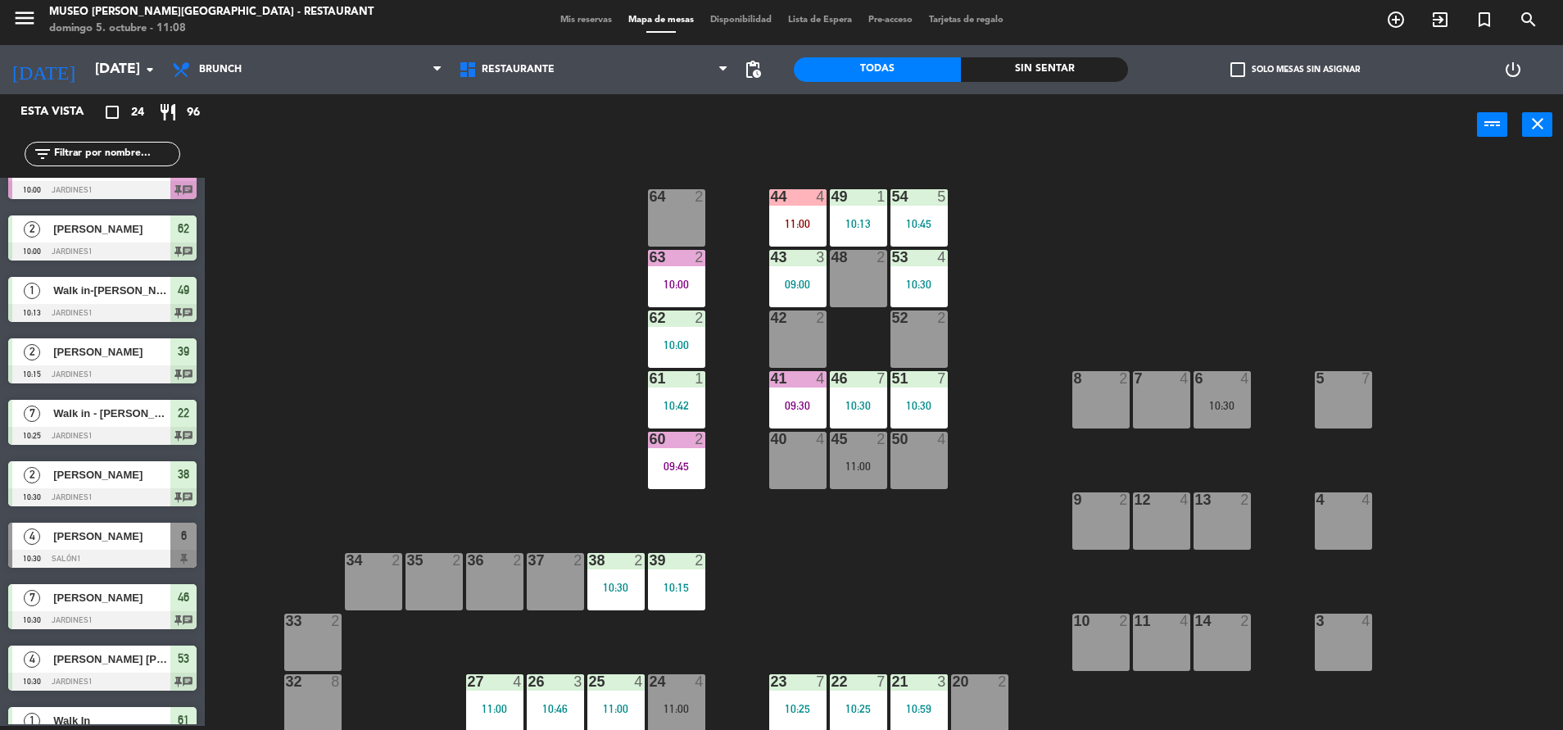
click at [786, 309] on div "44 4 11:00 49 1 10:13 54 5 10:45 64 2 48 2 53 4 10:30 63 2 10:00 43 3 09:00 62 …" at bounding box center [891, 445] width 1343 height 570
click at [786, 290] on div "09:00" at bounding box center [797, 284] width 57 height 11
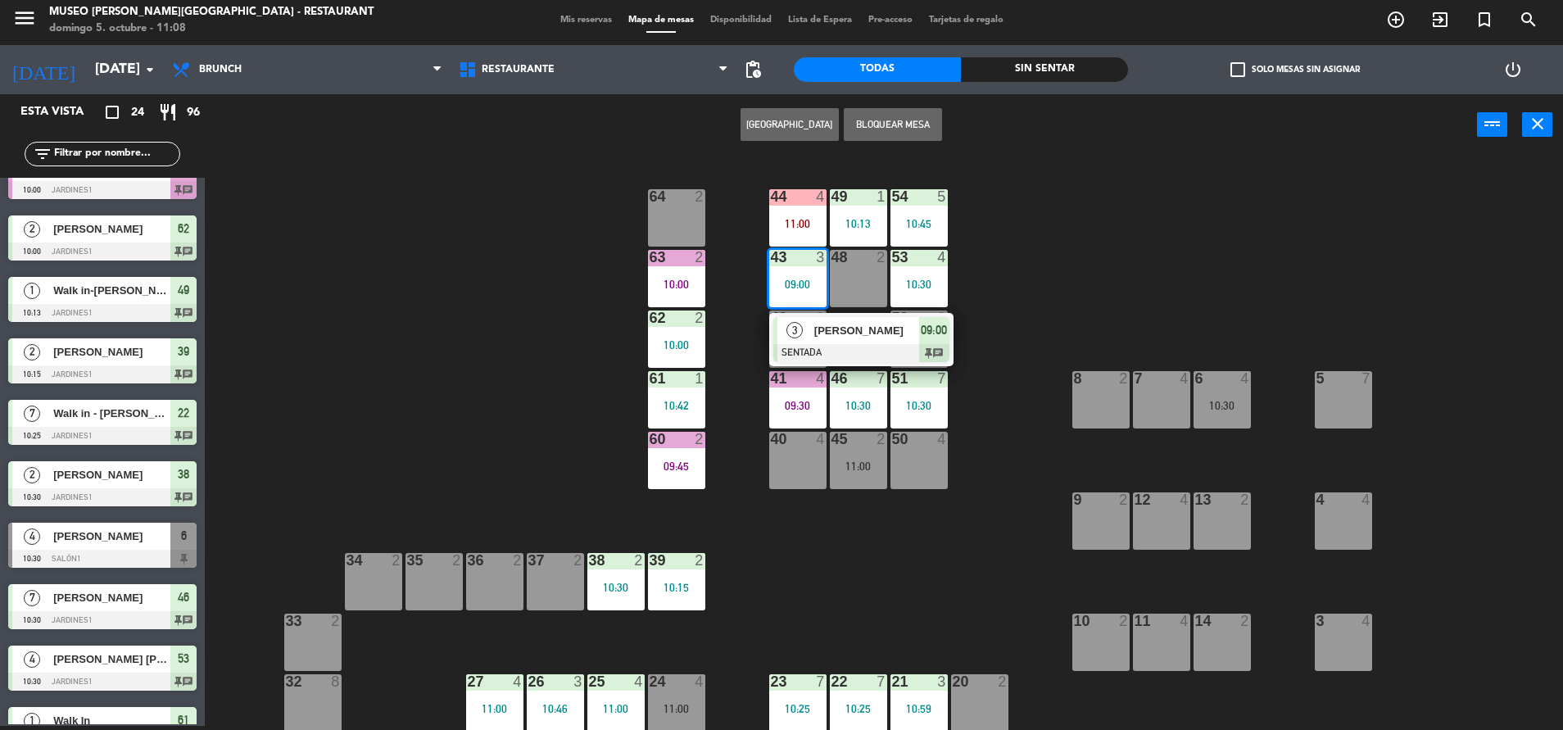
click at [877, 351] on div at bounding box center [861, 353] width 176 height 18
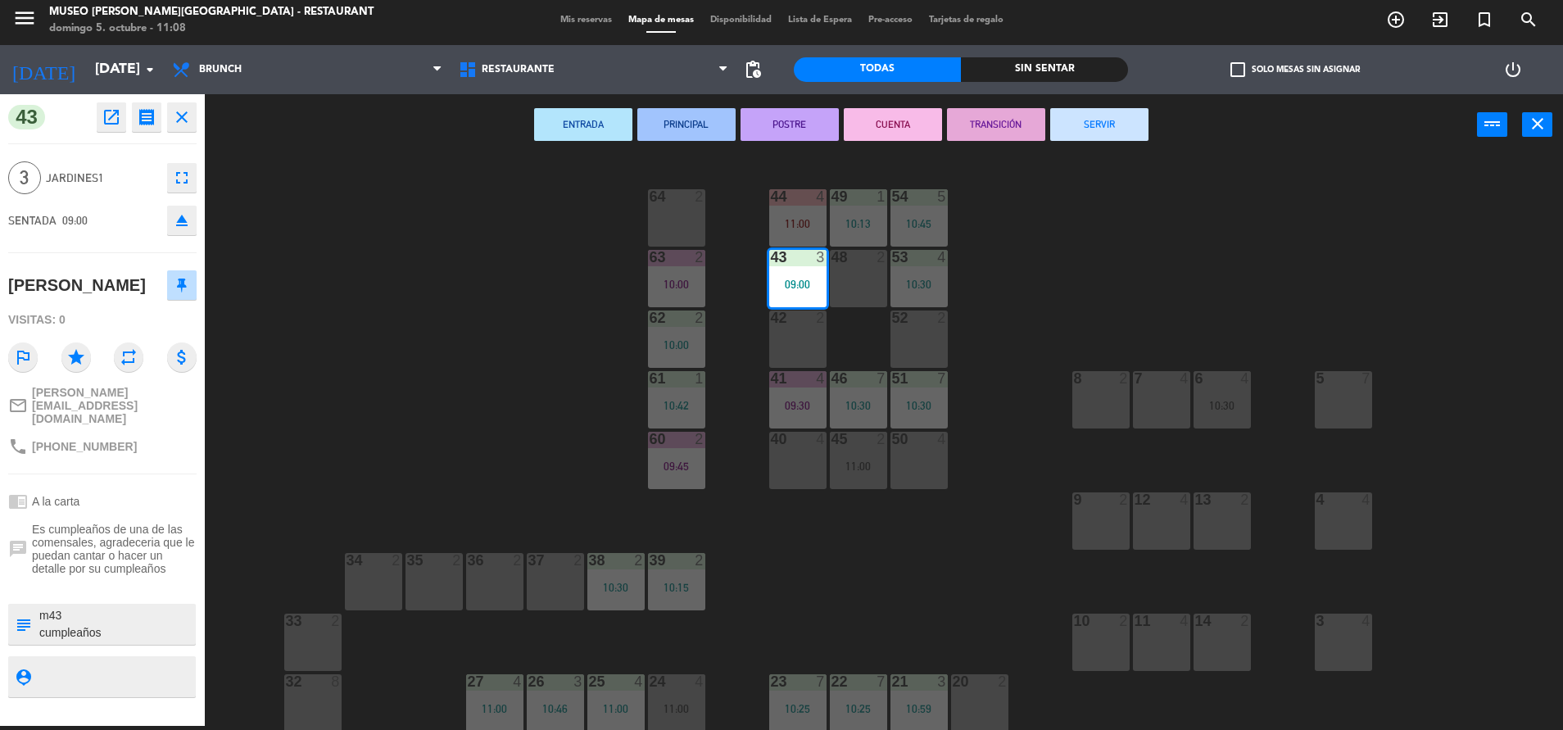
click at [973, 111] on button "TRANSICIÓN" at bounding box center [996, 124] width 98 height 33
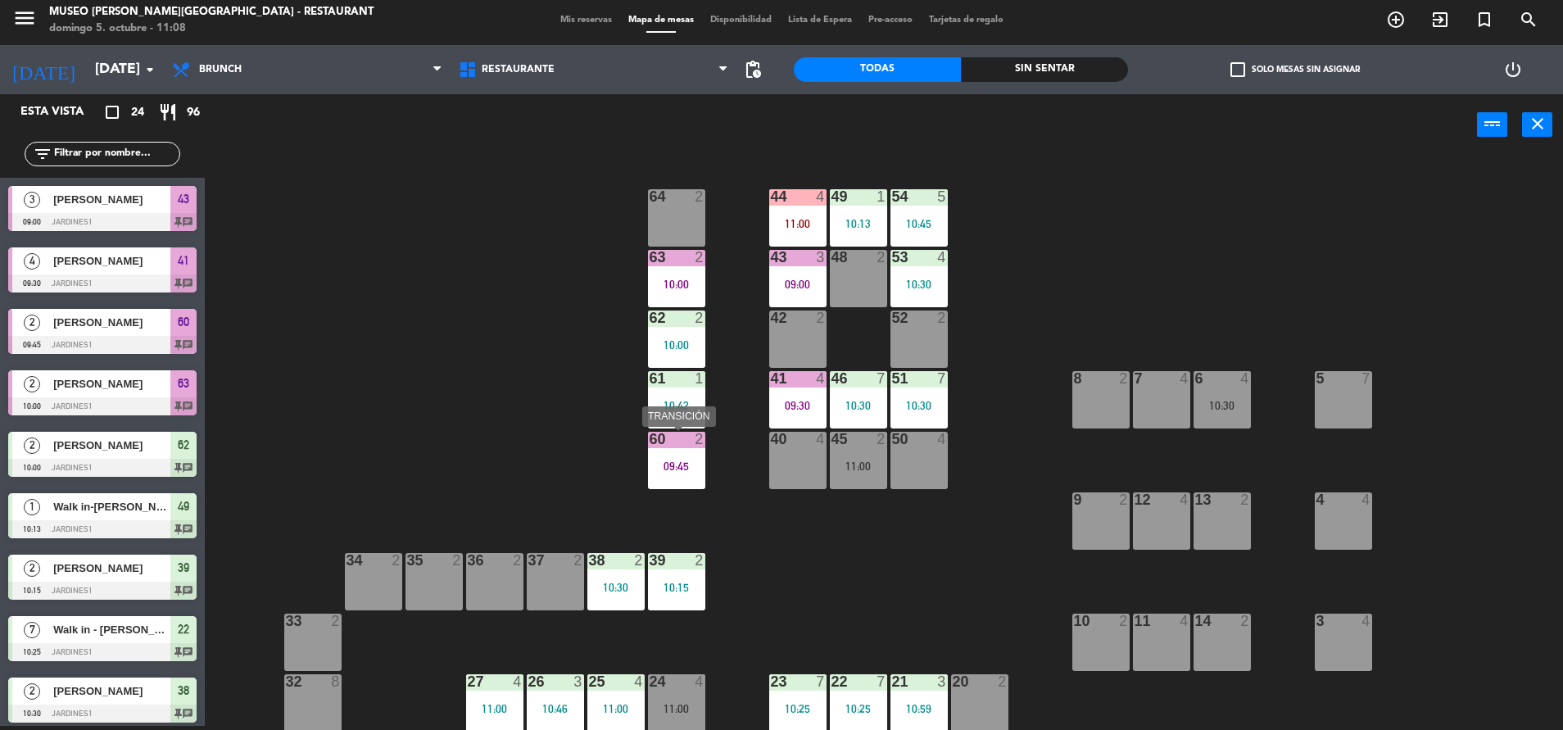
click at [680, 476] on div "60 2 09:45" at bounding box center [676, 460] width 57 height 57
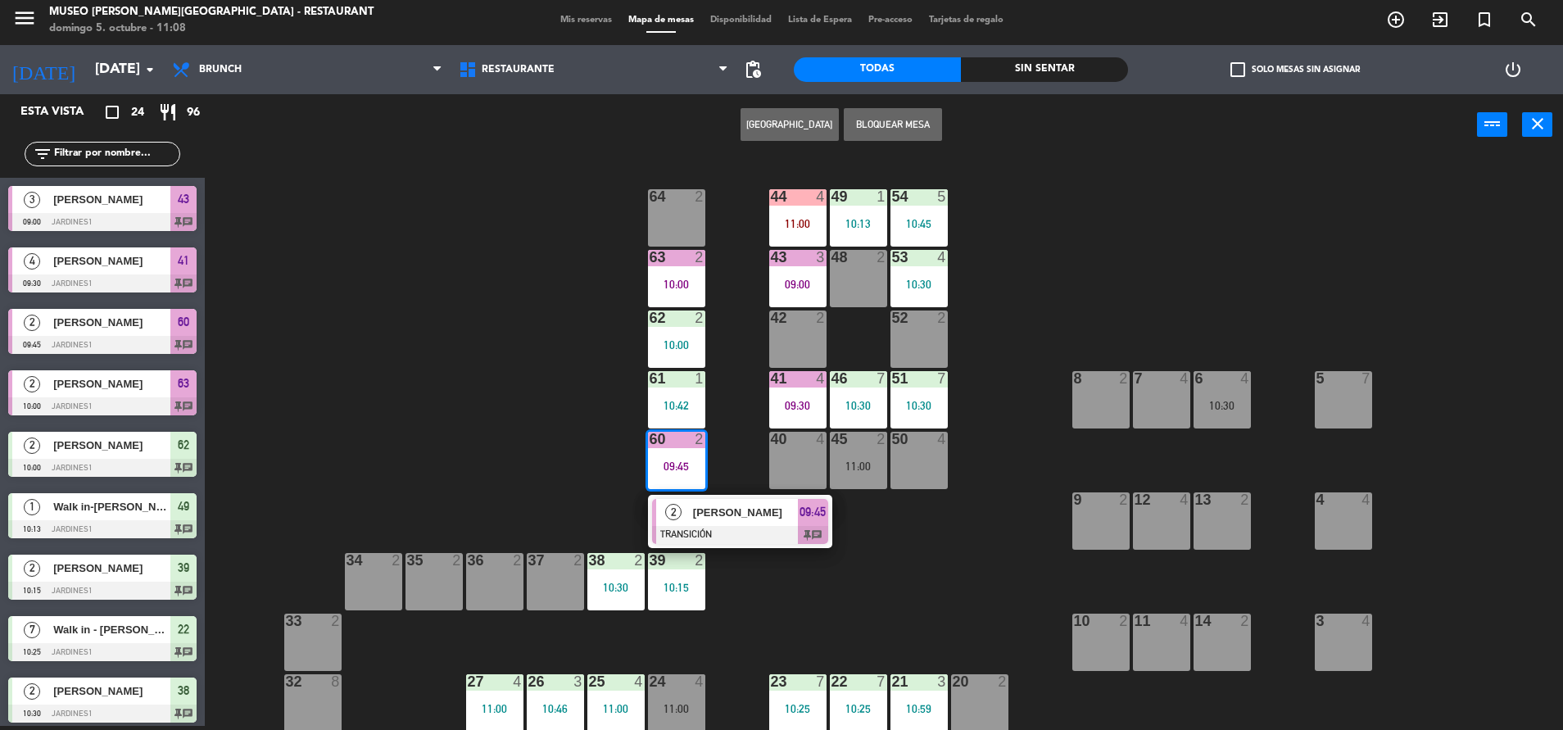
click at [721, 502] on div "[PERSON_NAME]" at bounding box center [744, 512] width 107 height 27
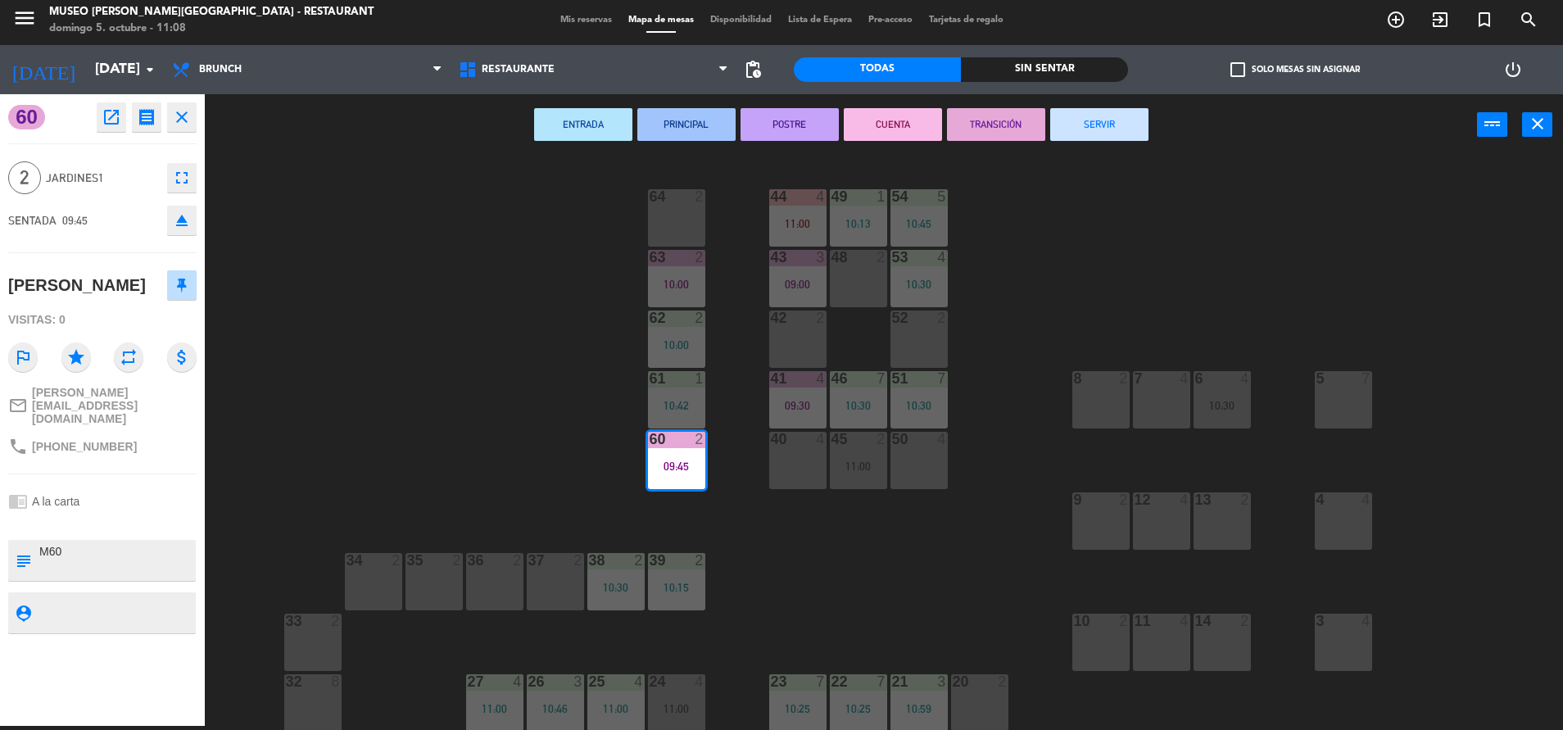
click at [1140, 129] on button "SERVIR" at bounding box center [1099, 124] width 98 height 33
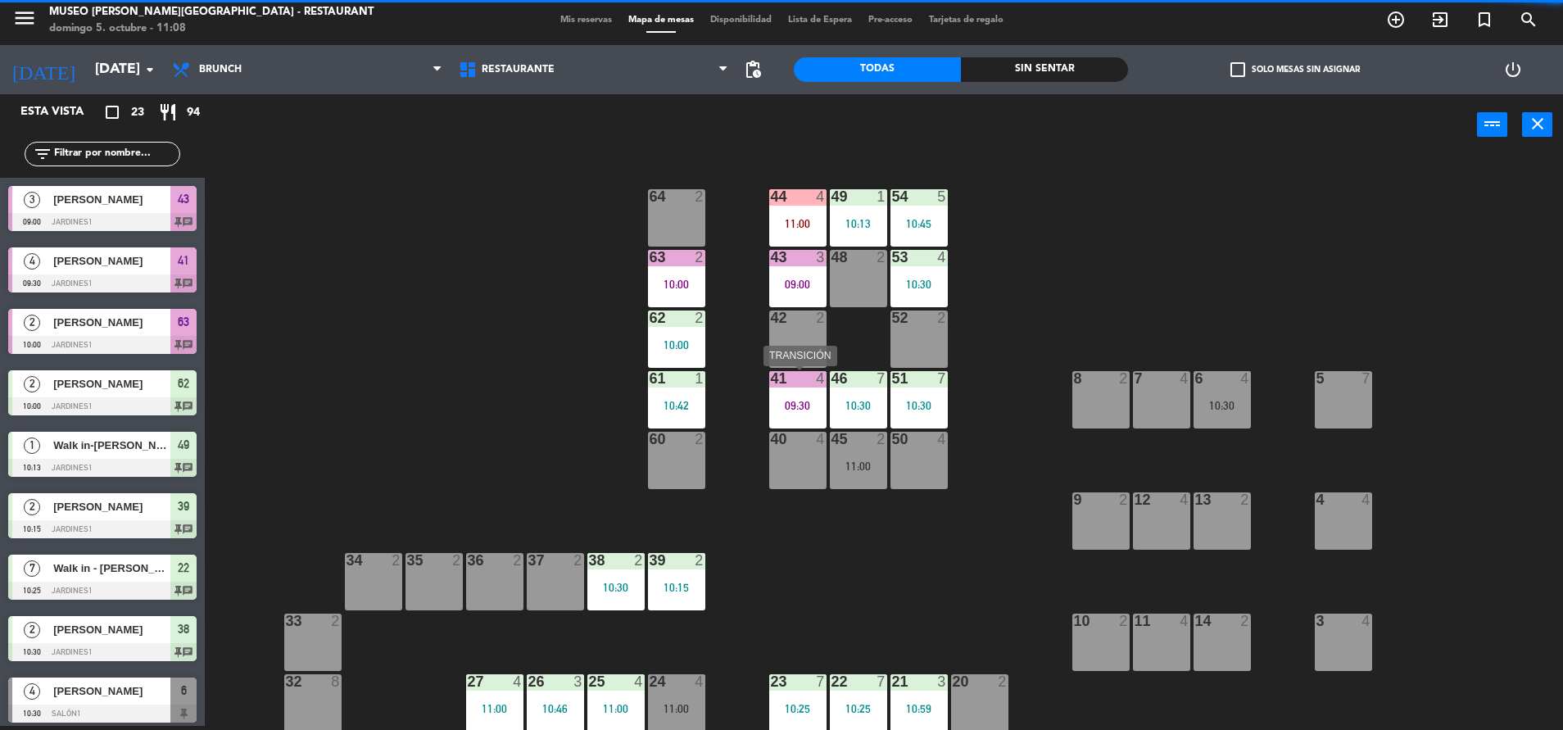
click at [800, 392] on div "41 4 09:30" at bounding box center [797, 399] width 57 height 57
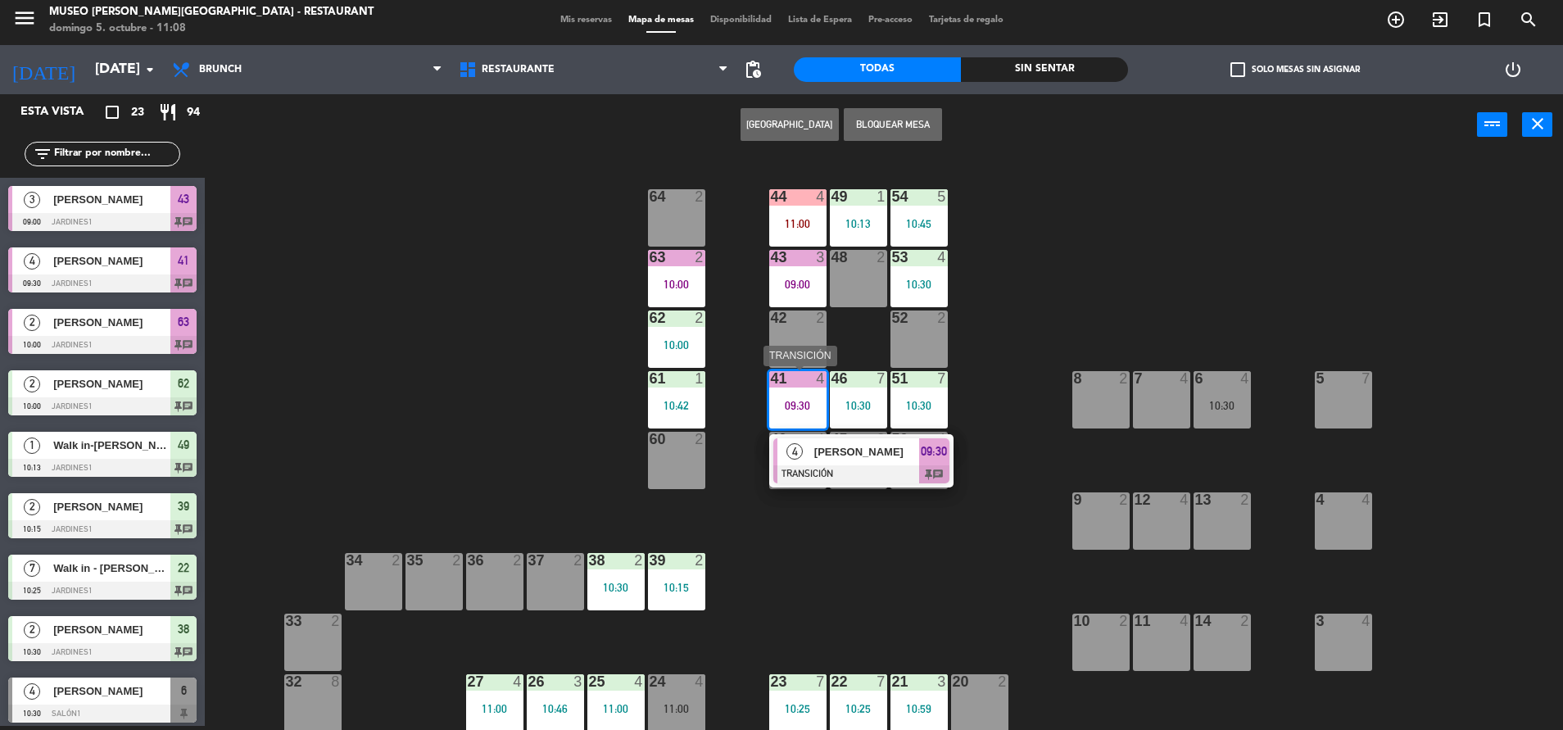
click at [846, 445] on span "[PERSON_NAME]" at bounding box center [866, 451] width 105 height 17
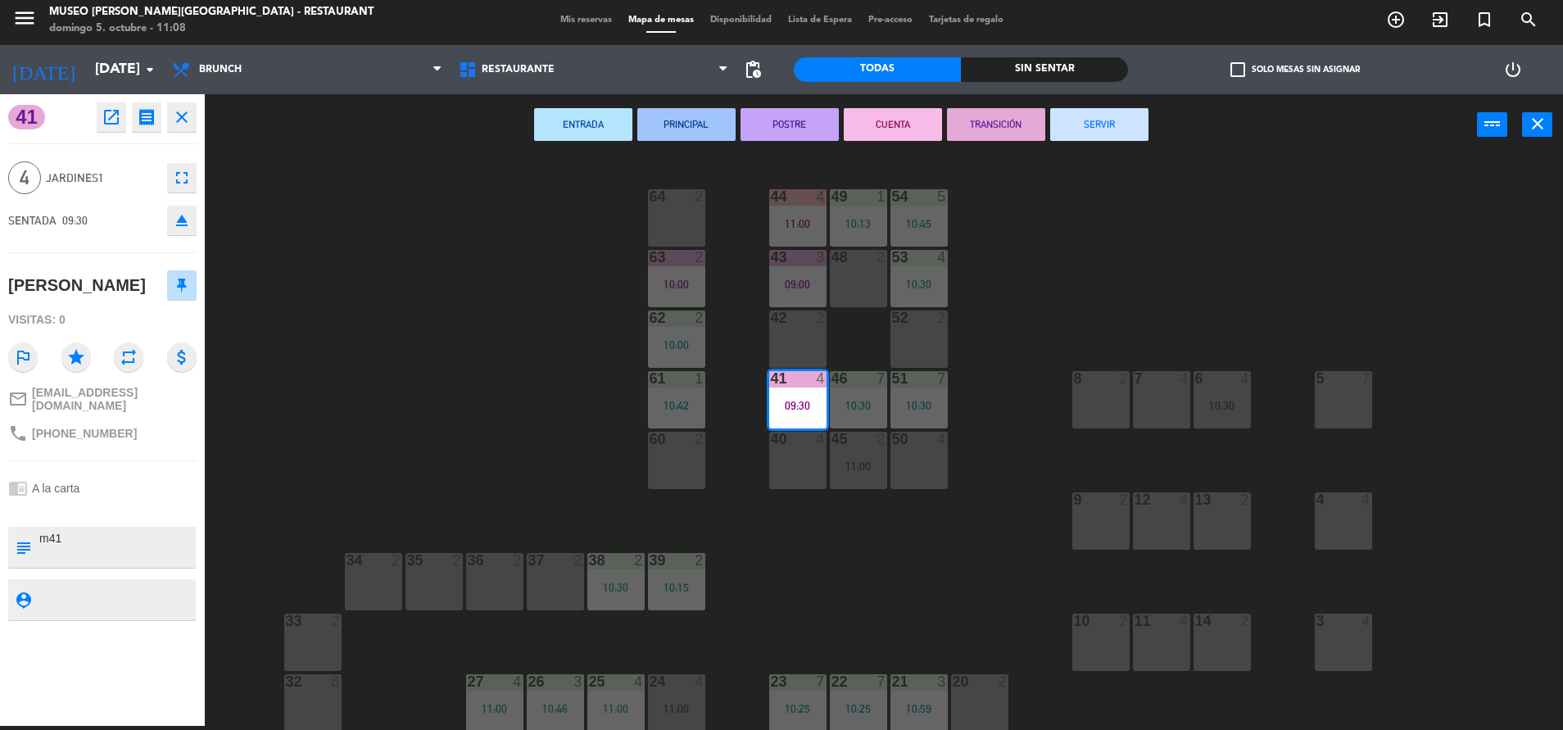
click at [1103, 125] on button "SERVIR" at bounding box center [1099, 124] width 98 height 33
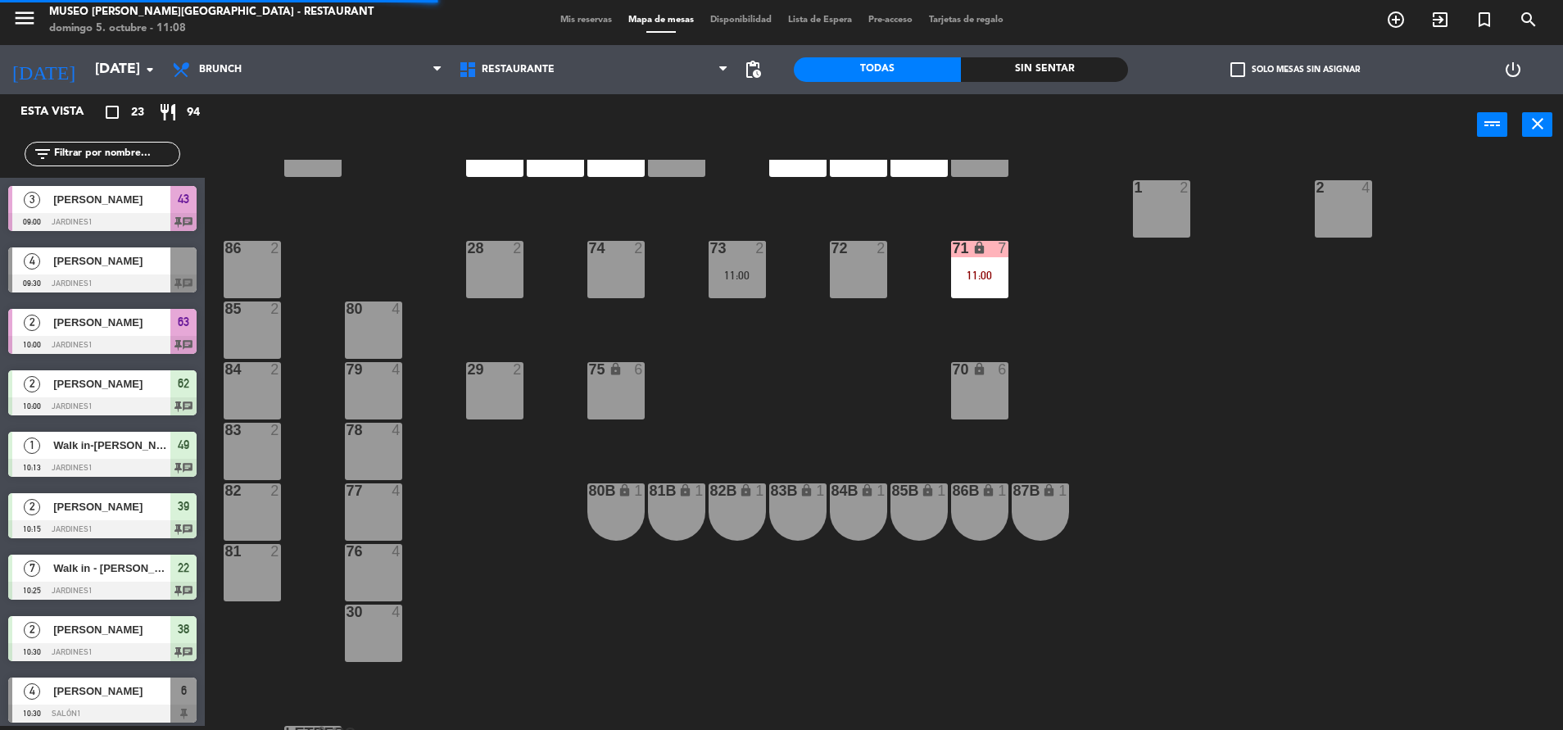
scroll to position [608, 0]
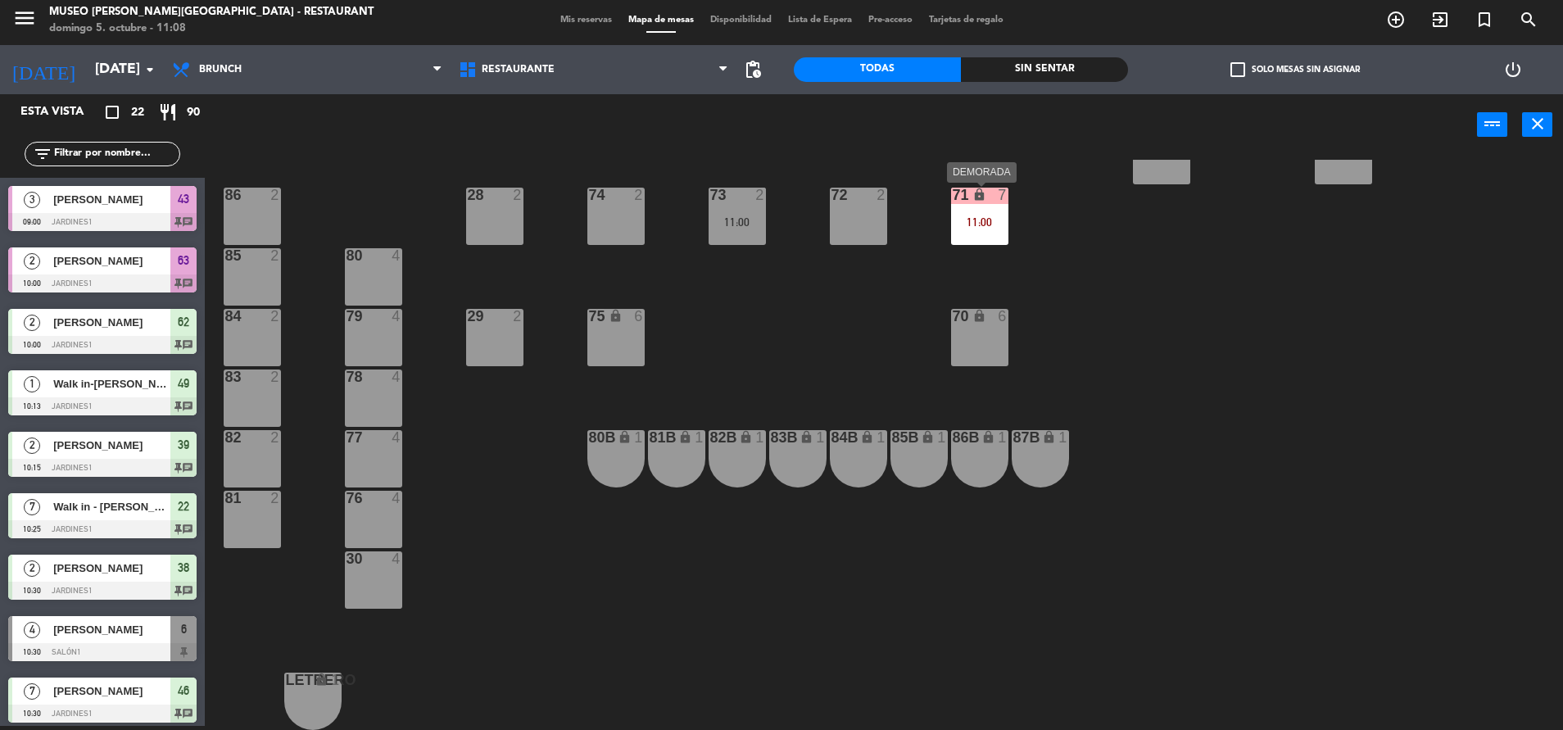
click at [986, 200] on icon "lock" at bounding box center [979, 195] width 14 height 14
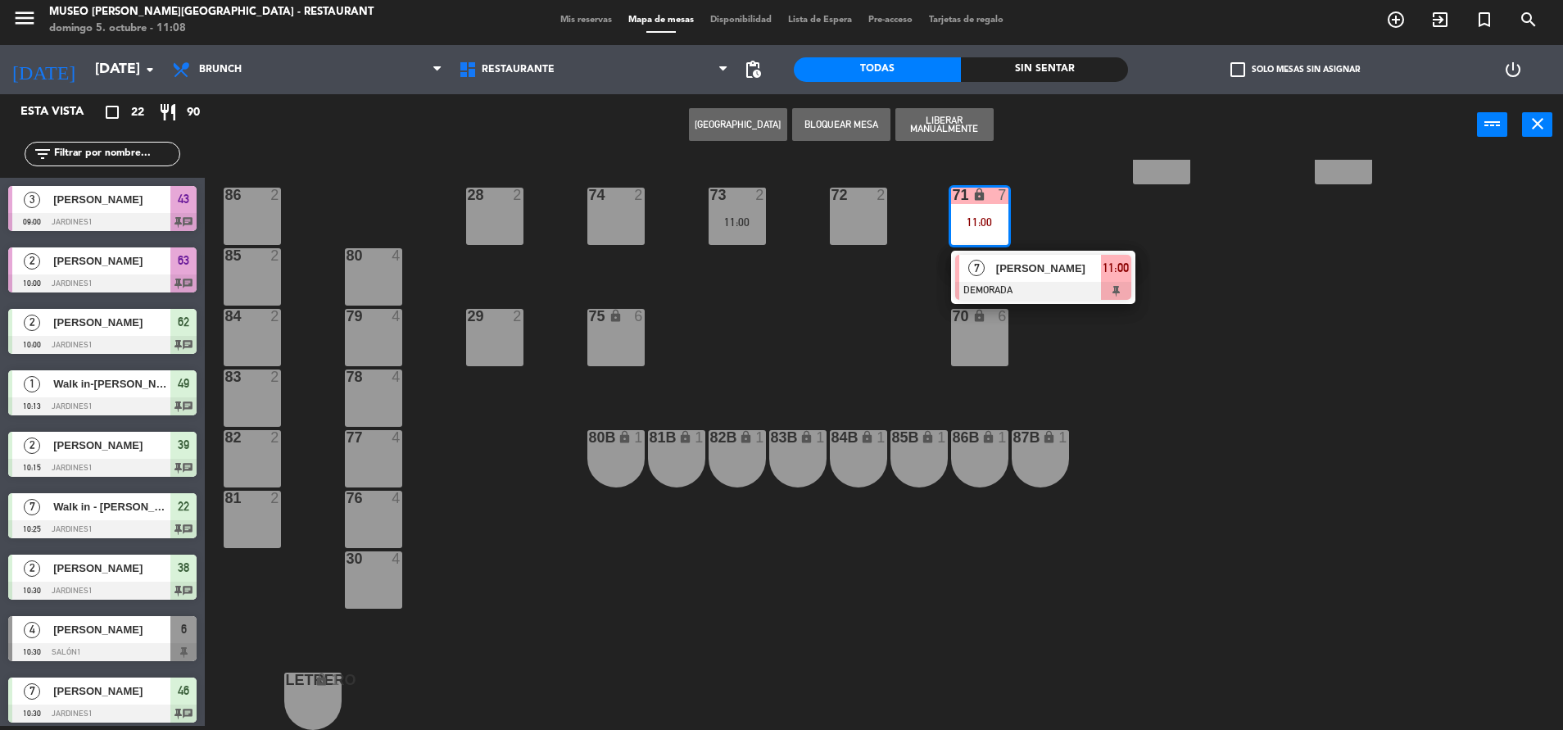
click at [1028, 286] on div at bounding box center [1043, 291] width 176 height 18
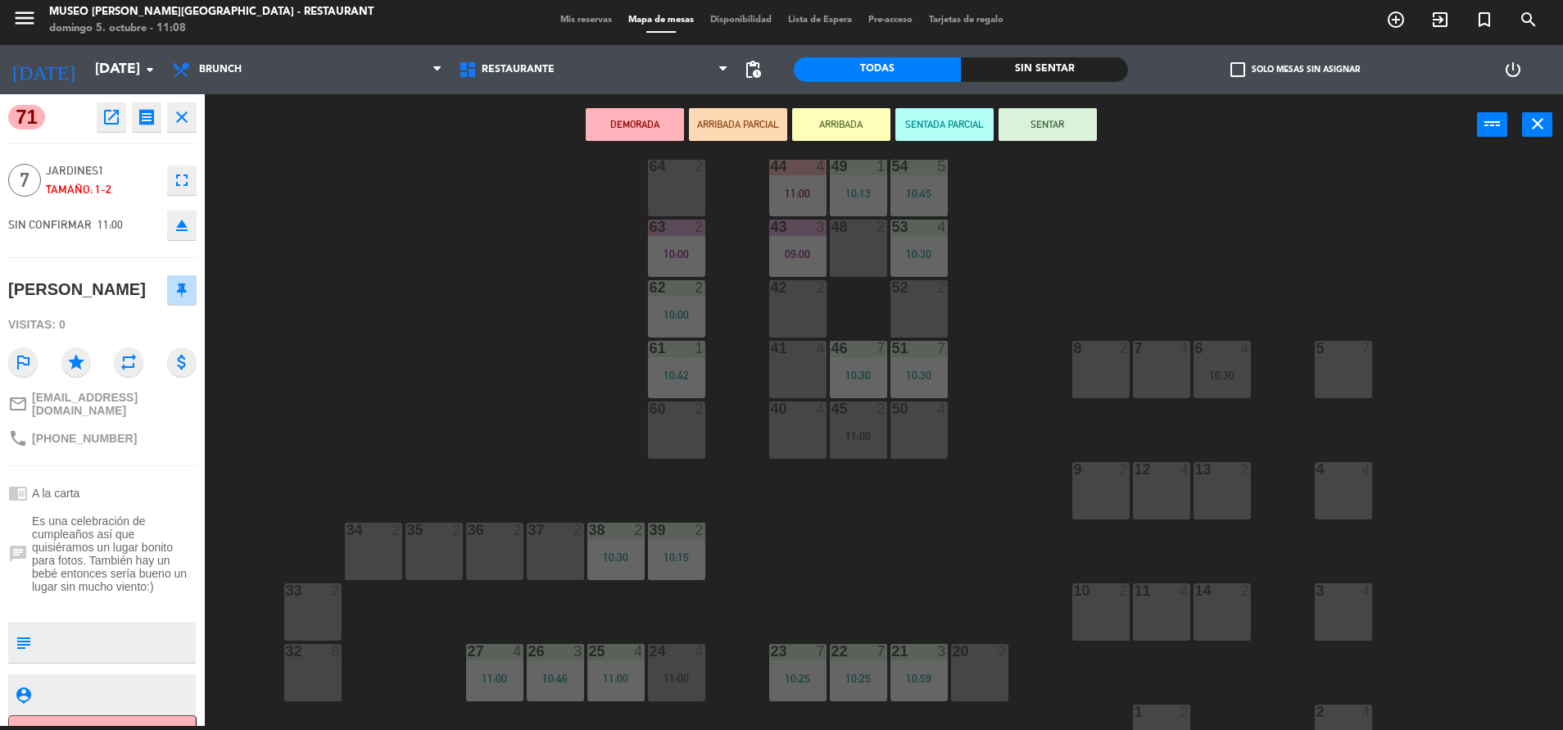
scroll to position [0, 0]
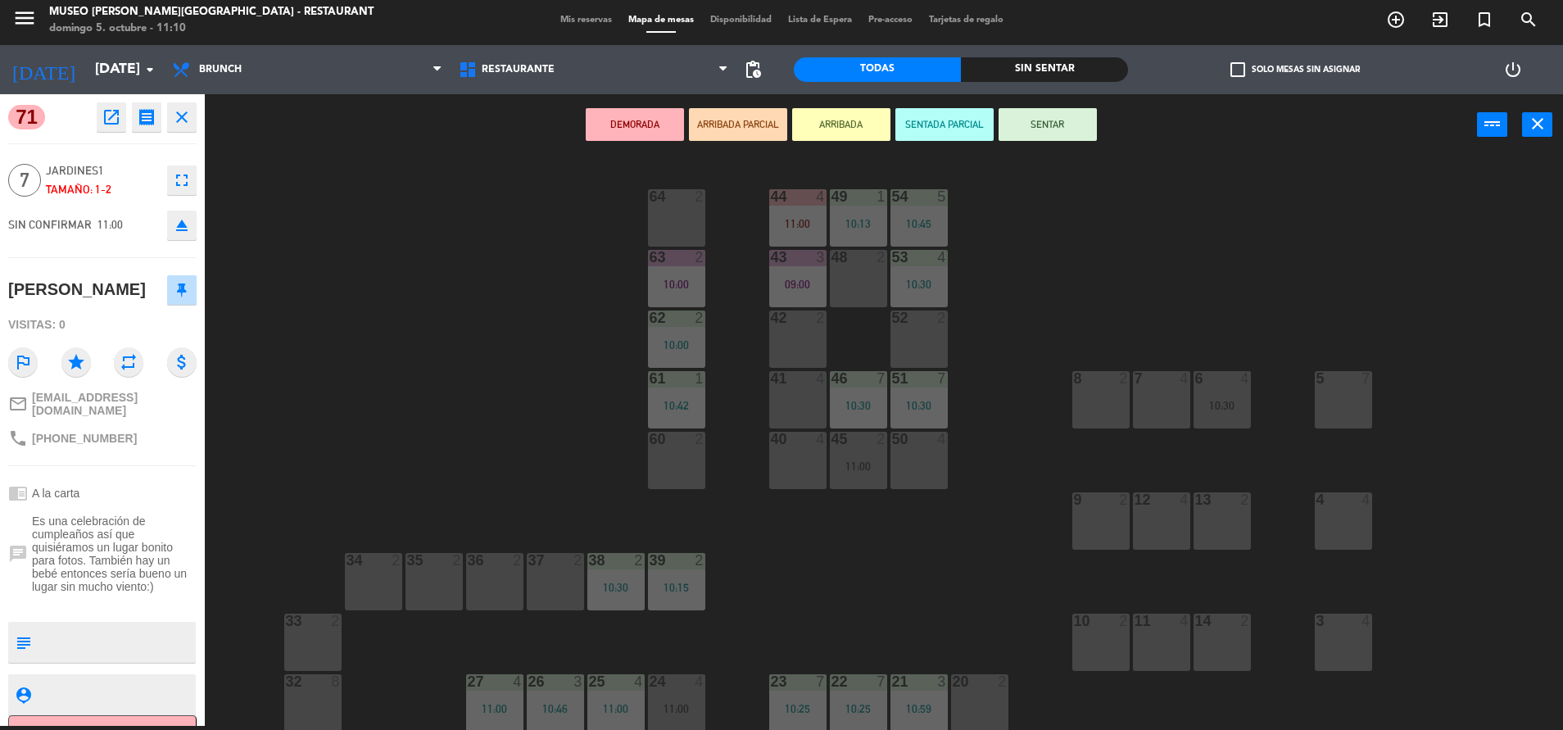
click at [412, 146] on div "DEMORADA ARRIBADA PARCIAL ARRIBADA SENTADA PARCIAL SENTAR power_input close" at bounding box center [841, 125] width 1272 height 62
click at [199, 111] on div "71 open_in_new receipt 11:00 AM dom., 5 oct. 7 personas Diana Gutierrez Mesa 71…" at bounding box center [102, 410] width 205 height 632
click at [188, 114] on icon "close" at bounding box center [182, 117] width 20 height 20
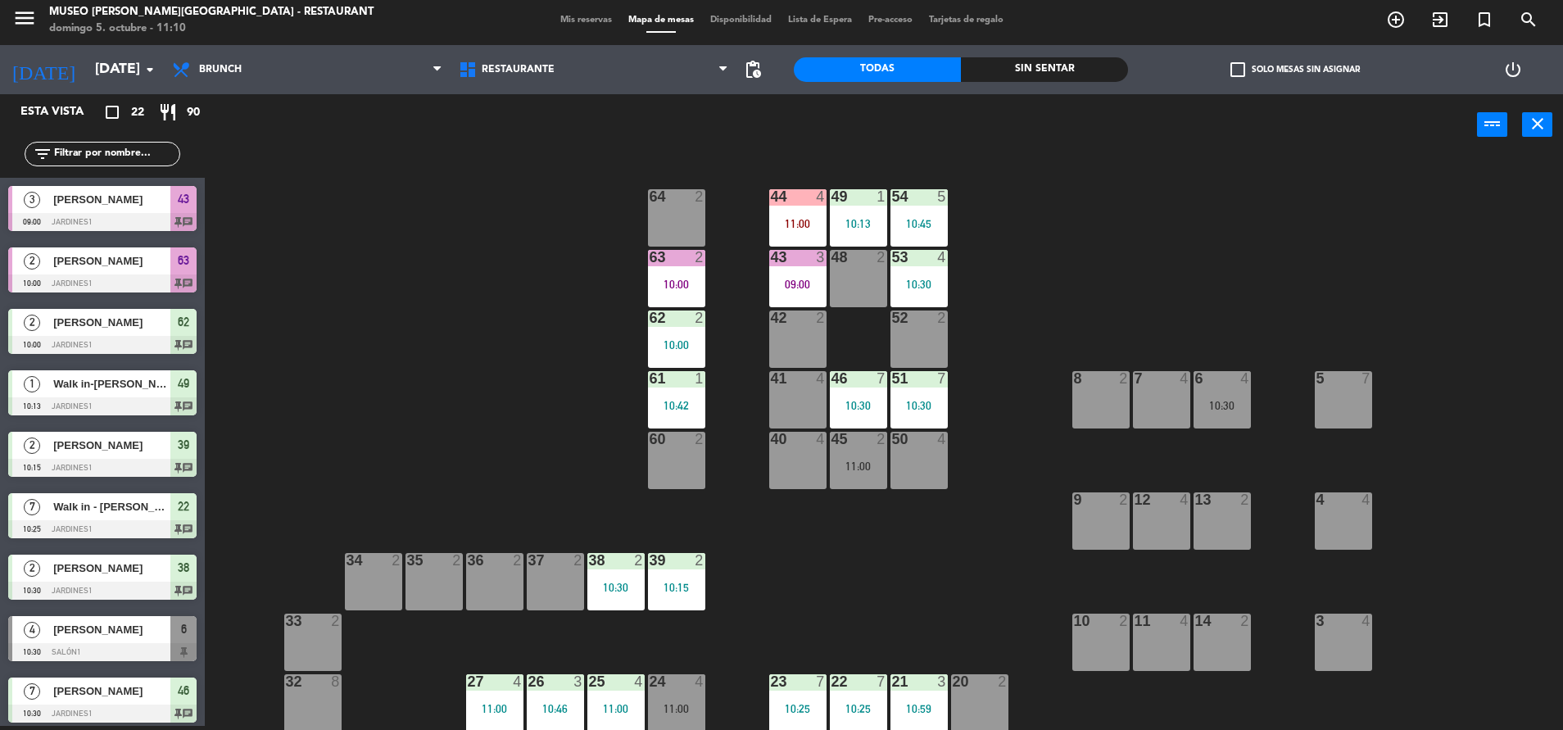
scroll to position [50, 0]
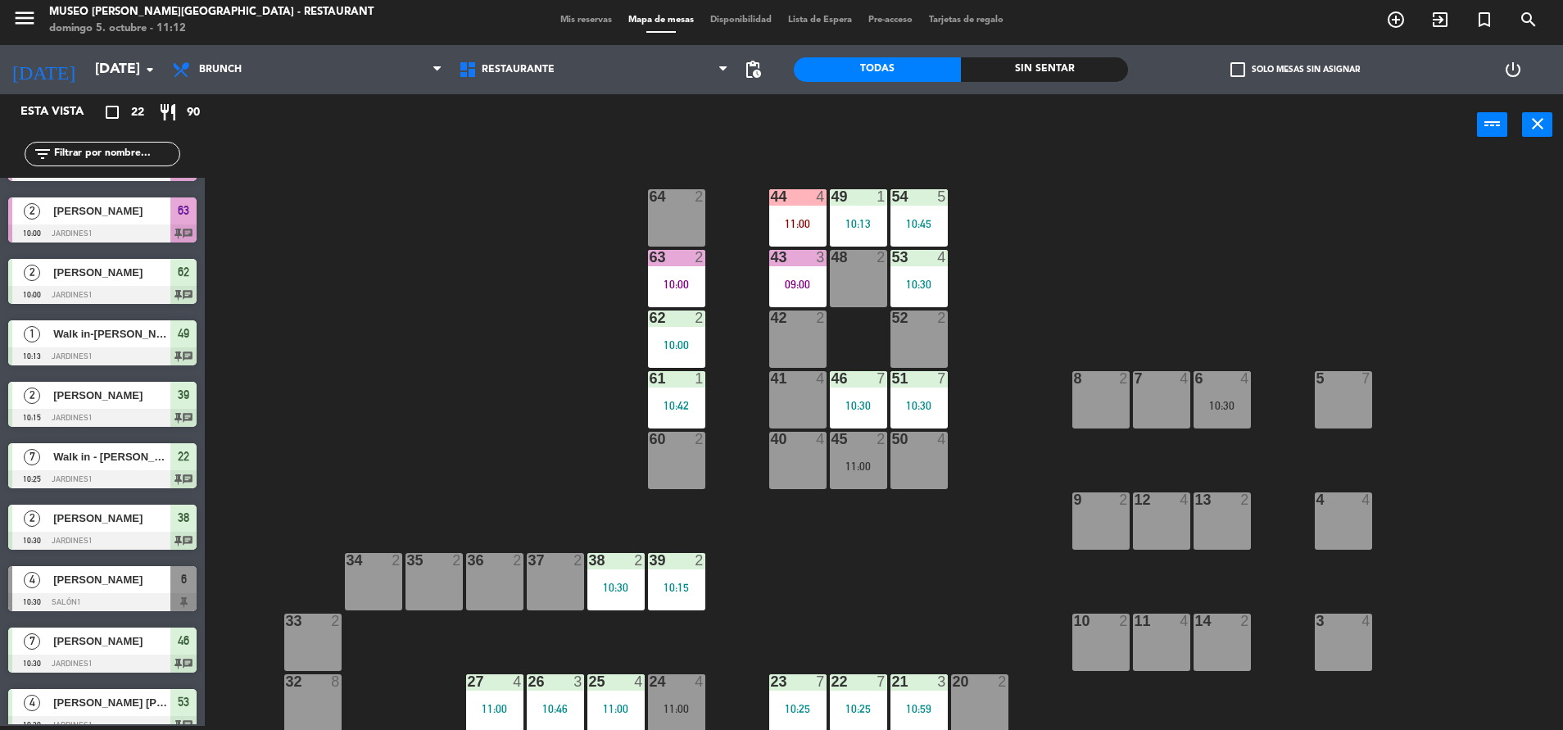
click at [544, 566] on div at bounding box center [555, 560] width 27 height 15
click at [941, 570] on div "44 4 11:00 49 1 10:13 54 5 10:45 64 2 48 2 53 4 10:30 63 2 10:00 43 3 09:00 62 …" at bounding box center [891, 445] width 1343 height 570
click at [637, 569] on div "38 2 10:30" at bounding box center [615, 581] width 57 height 57
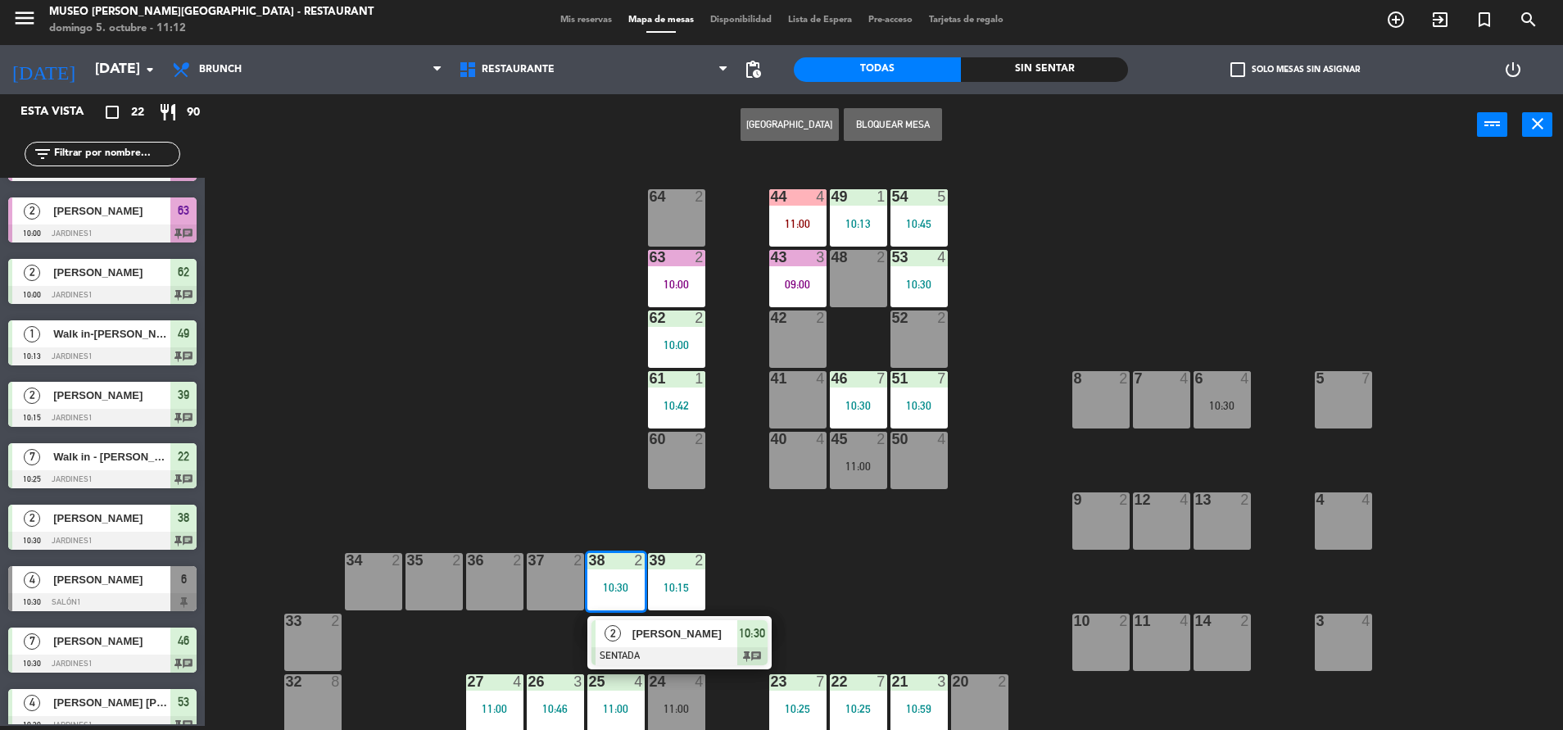
click at [686, 635] on span "[PERSON_NAME]" at bounding box center [684, 633] width 105 height 17
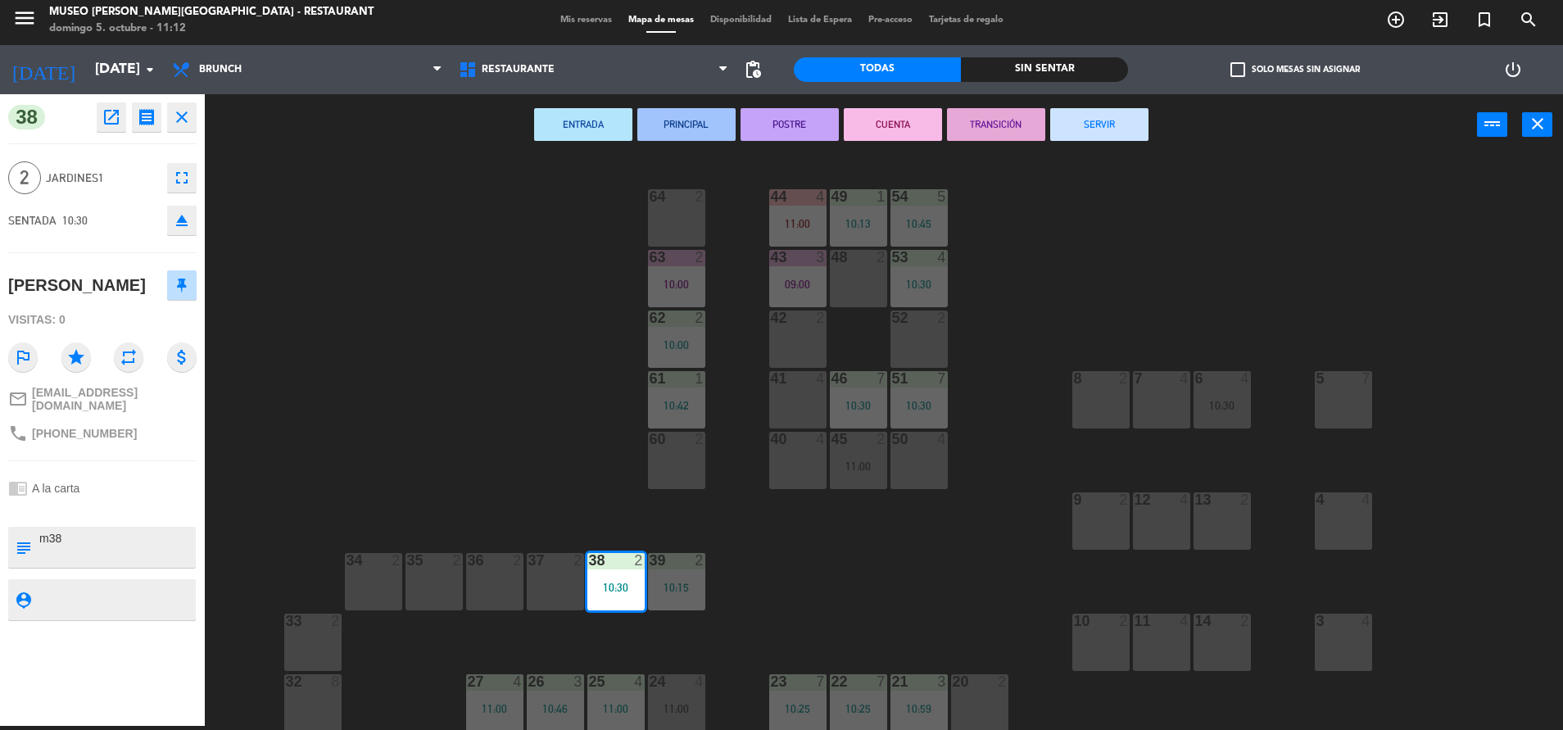
click at [1011, 112] on button "TRANSICIÓN" at bounding box center [996, 124] width 98 height 33
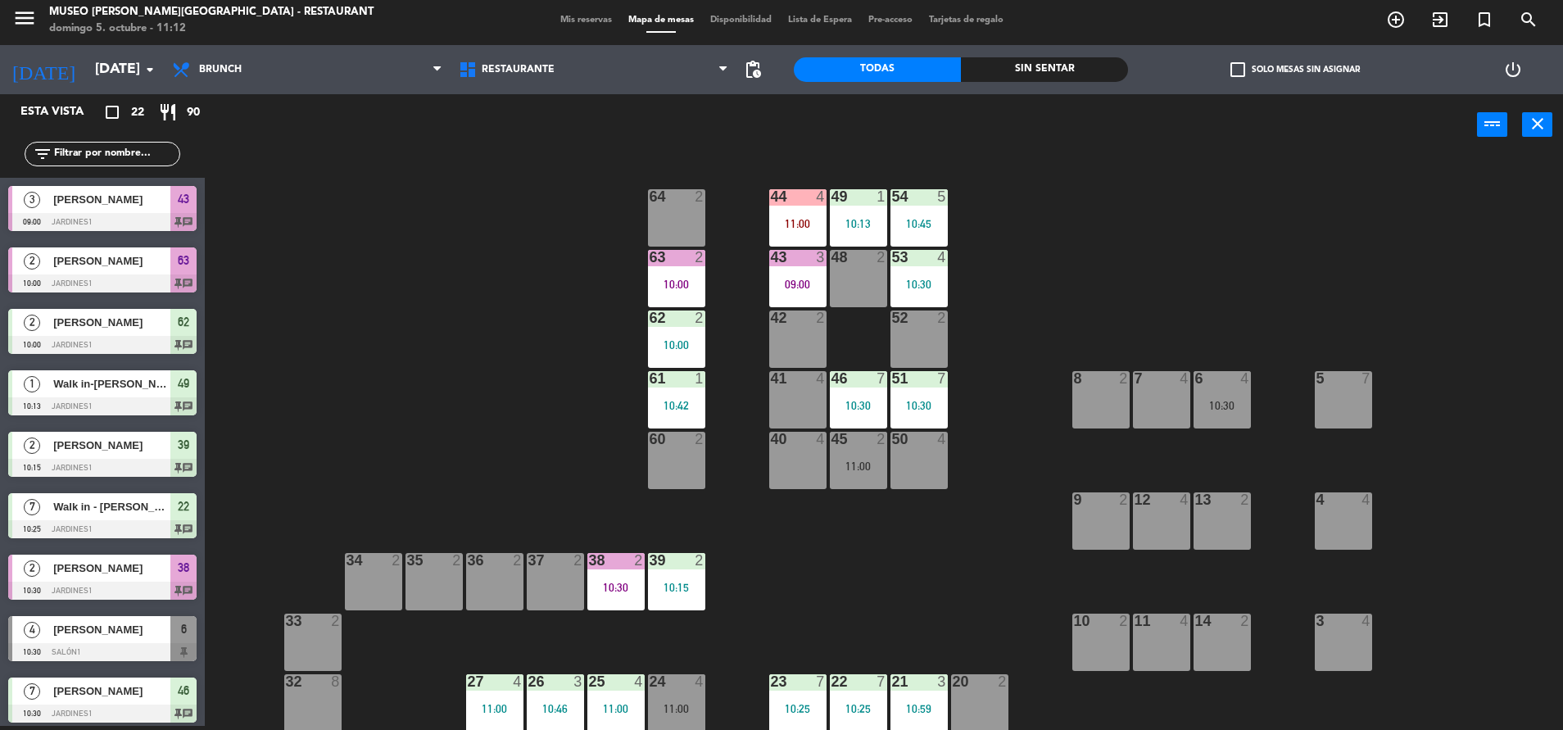
click at [783, 341] on div "42 2" at bounding box center [797, 338] width 57 height 57
click at [723, 272] on div "44 4 11:00 49 1 10:13 54 5 10:45 64 2 48 2 53 4 10:30 63 2 10:00 43 3 09:00 62 …" at bounding box center [891, 445] width 1343 height 570
